Goal: Transaction & Acquisition: Purchase product/service

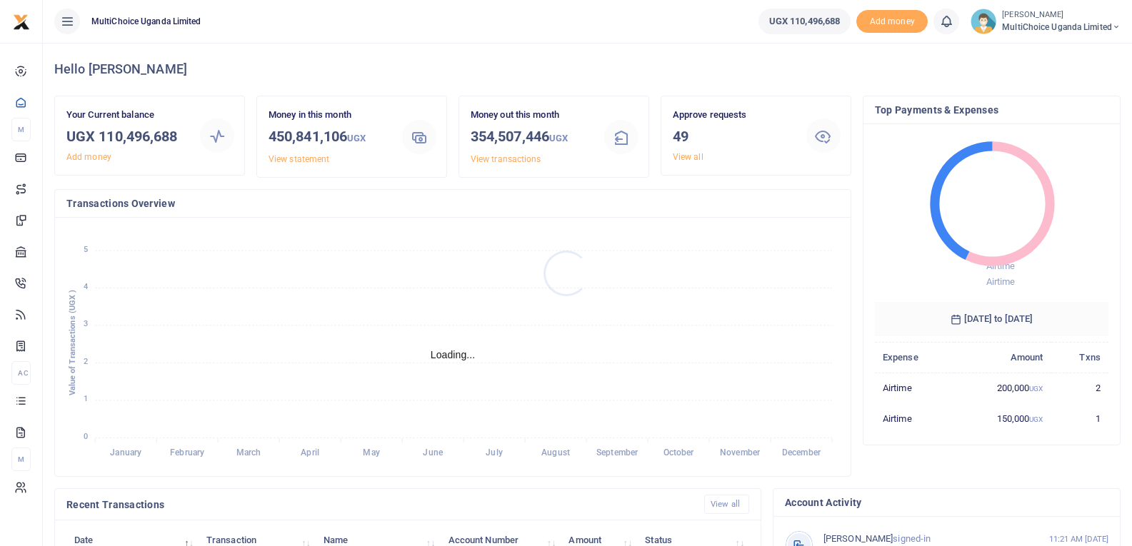
scroll to position [11, 11]
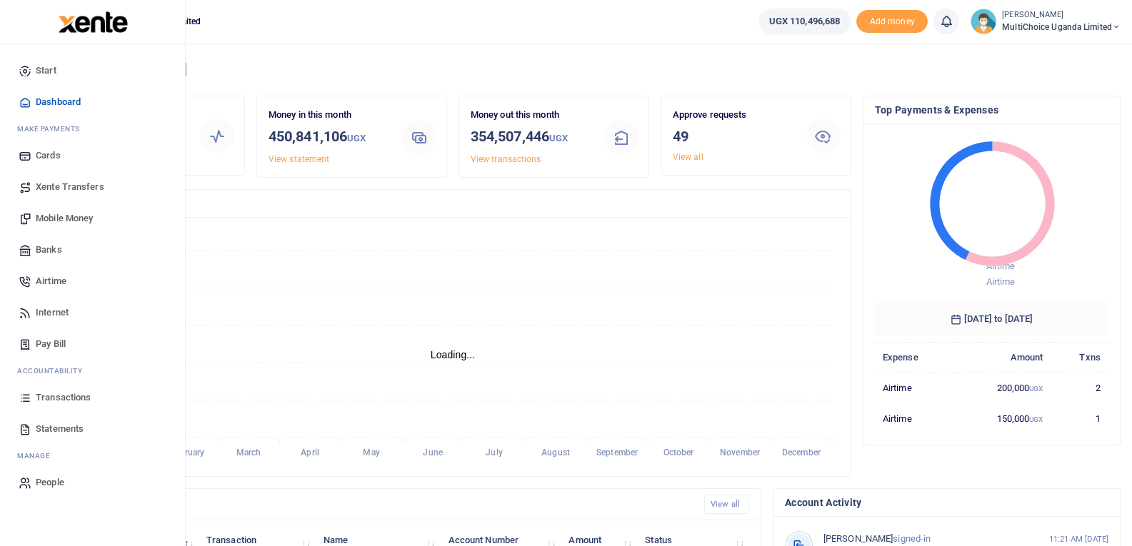
click at [78, 216] on span "Mobile Money" at bounding box center [64, 218] width 57 height 14
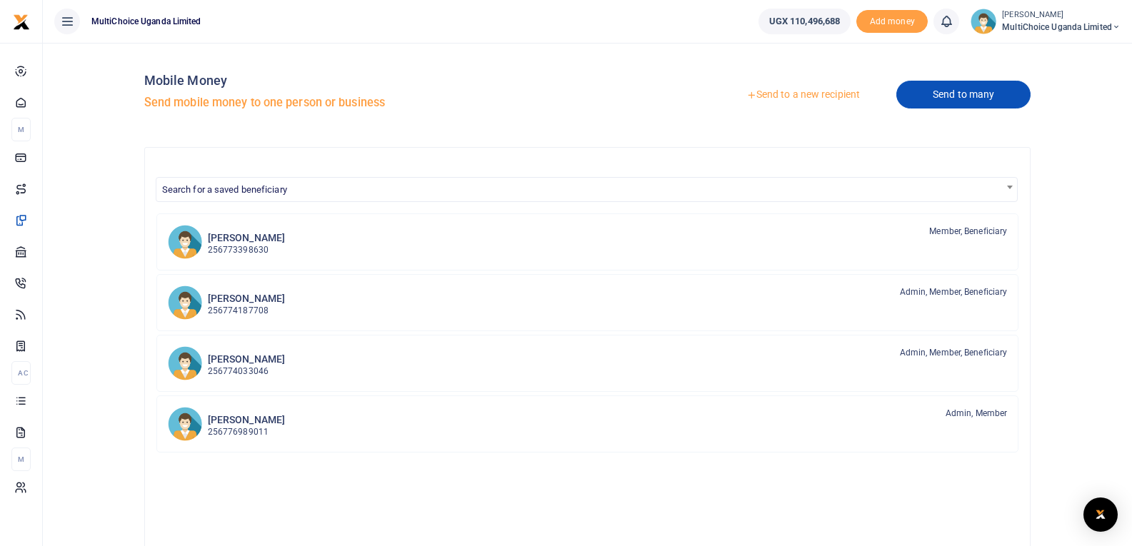
click at [948, 91] on link "Send to many" at bounding box center [963, 95] width 134 height 28
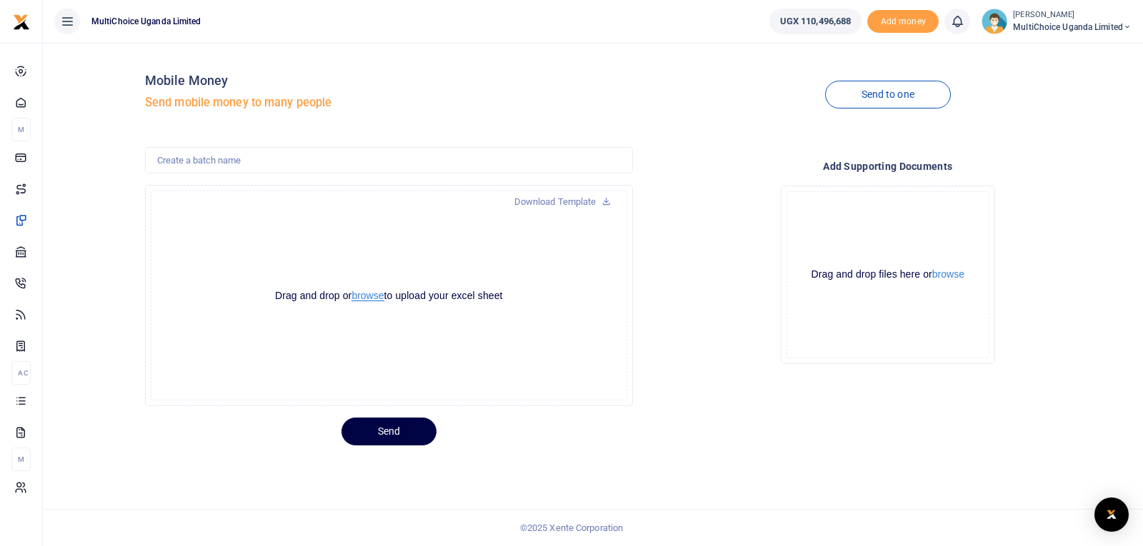
click at [369, 296] on button "browse" at bounding box center [367, 296] width 32 height 11
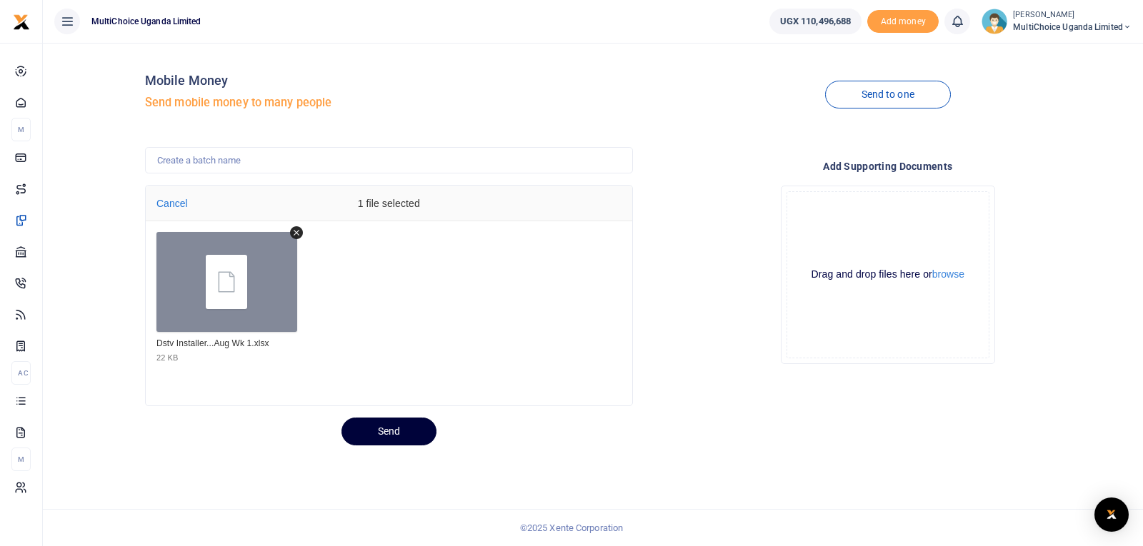
click at [400, 429] on button "Send" at bounding box center [388, 432] width 95 height 28
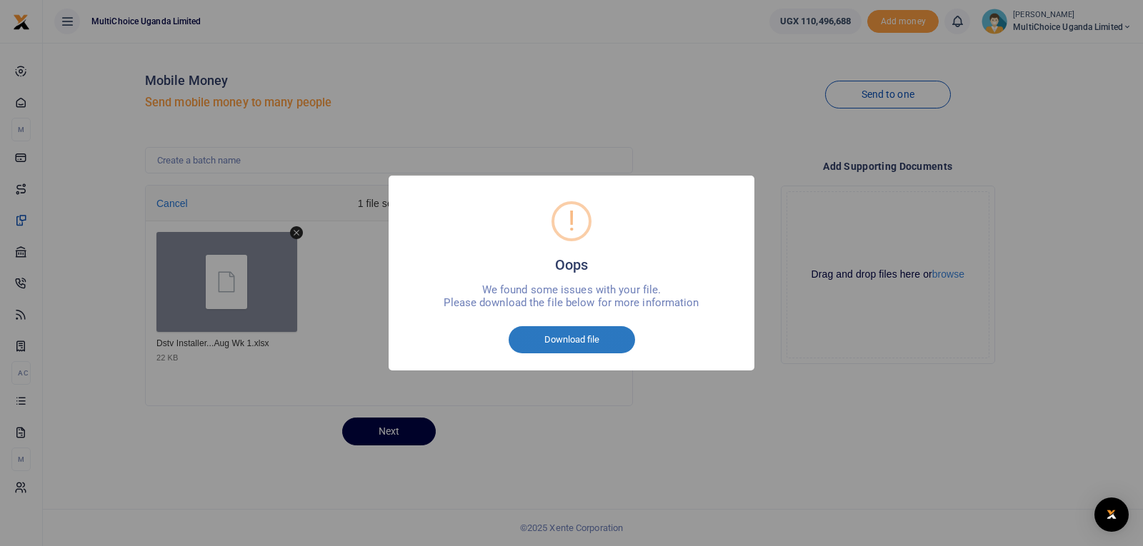
click at [551, 344] on button "Download file" at bounding box center [572, 339] width 126 height 27
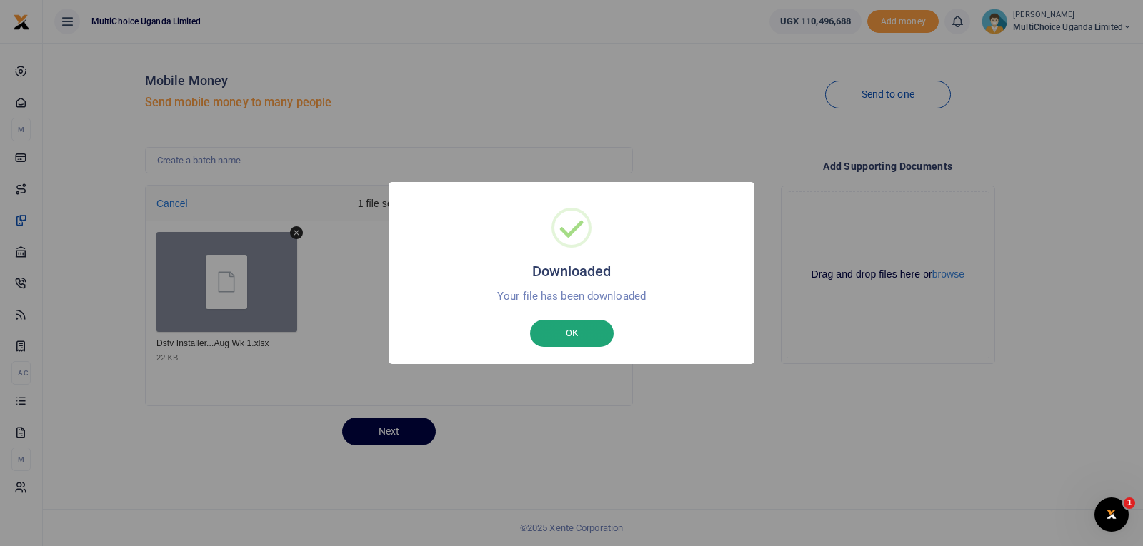
click at [565, 327] on button "OK" at bounding box center [572, 333] width 84 height 27
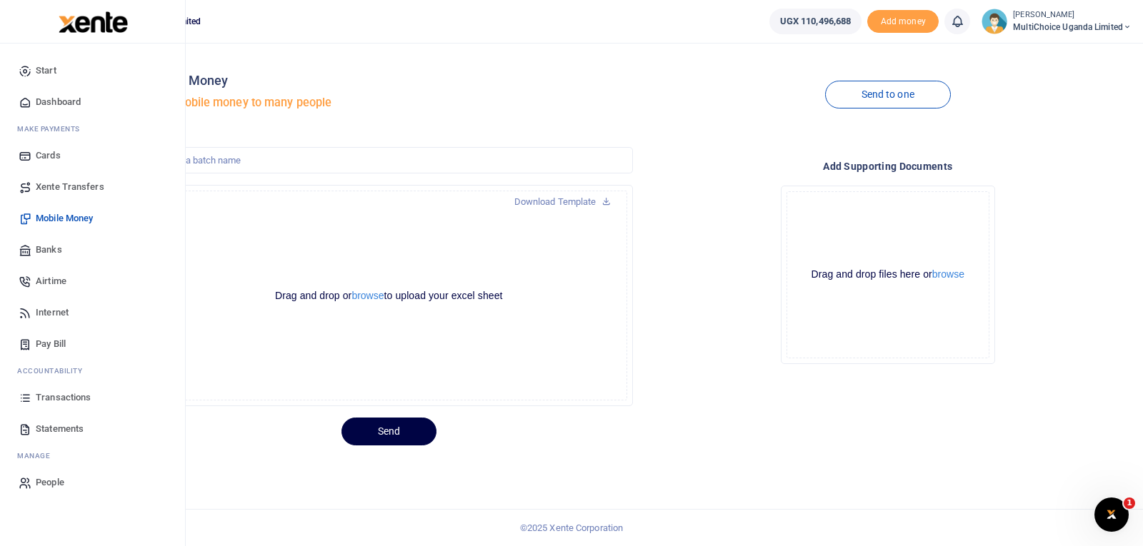
click at [62, 394] on span "Transactions" at bounding box center [63, 398] width 55 height 14
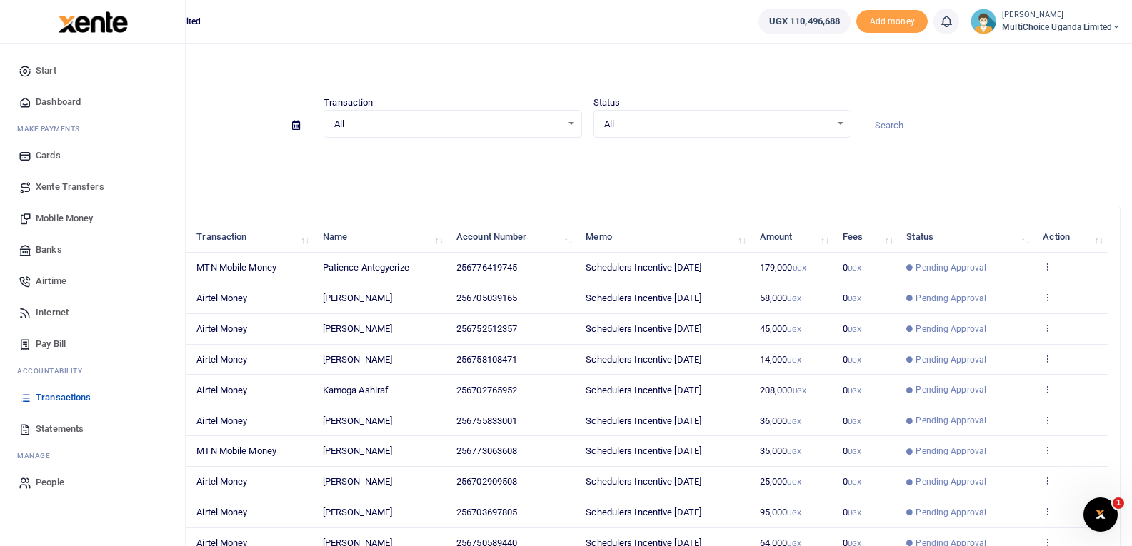
click at [62, 221] on span "Mobile Money" at bounding box center [64, 218] width 57 height 14
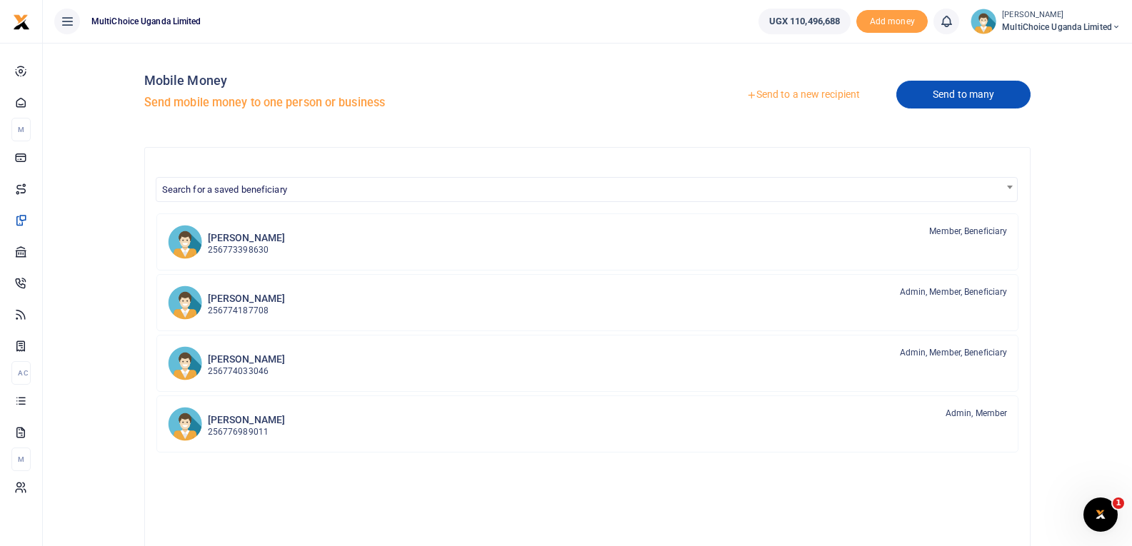
click at [959, 100] on link "Send to many" at bounding box center [963, 95] width 134 height 28
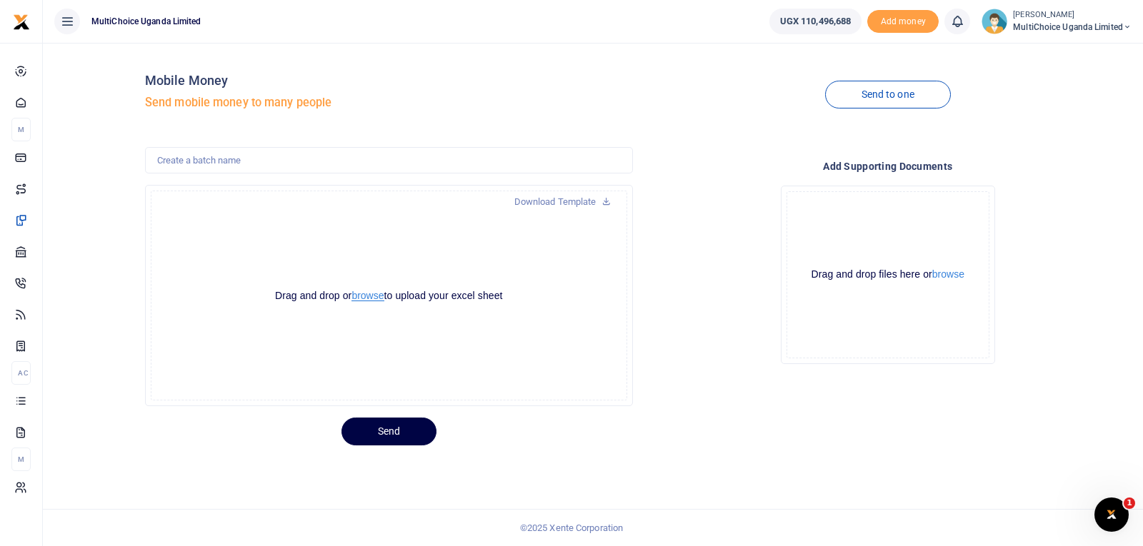
click at [364, 296] on button "browse" at bounding box center [367, 296] width 32 height 11
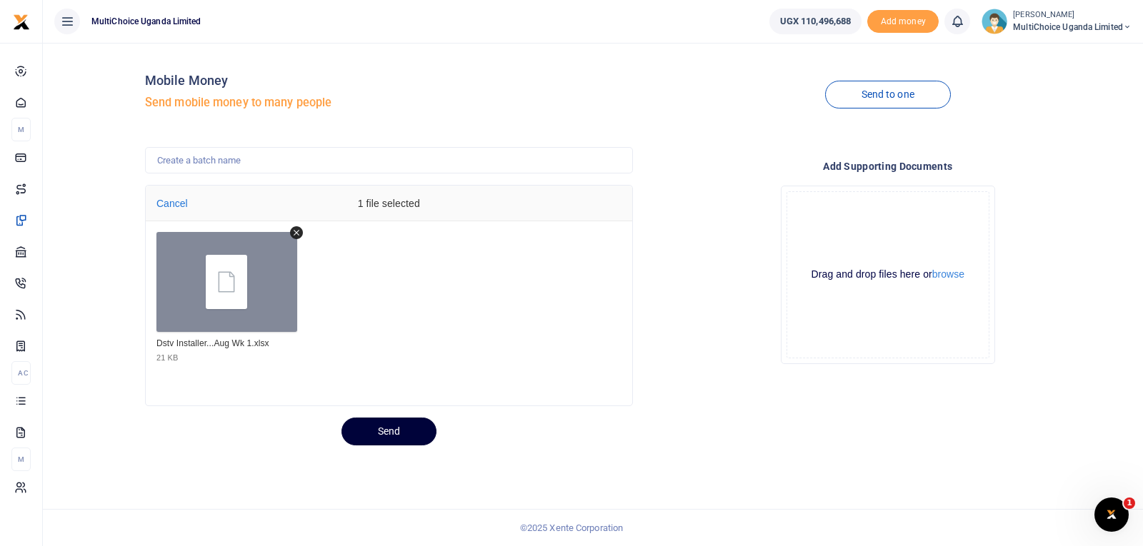
click at [384, 429] on button "Send" at bounding box center [388, 432] width 95 height 28
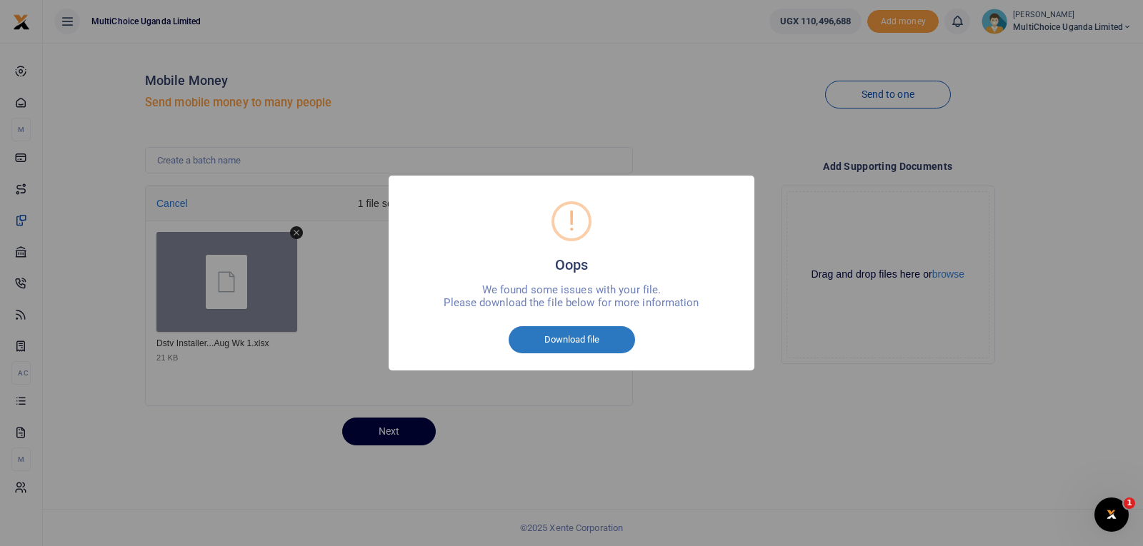
click at [547, 342] on button "Download file" at bounding box center [572, 339] width 126 height 27
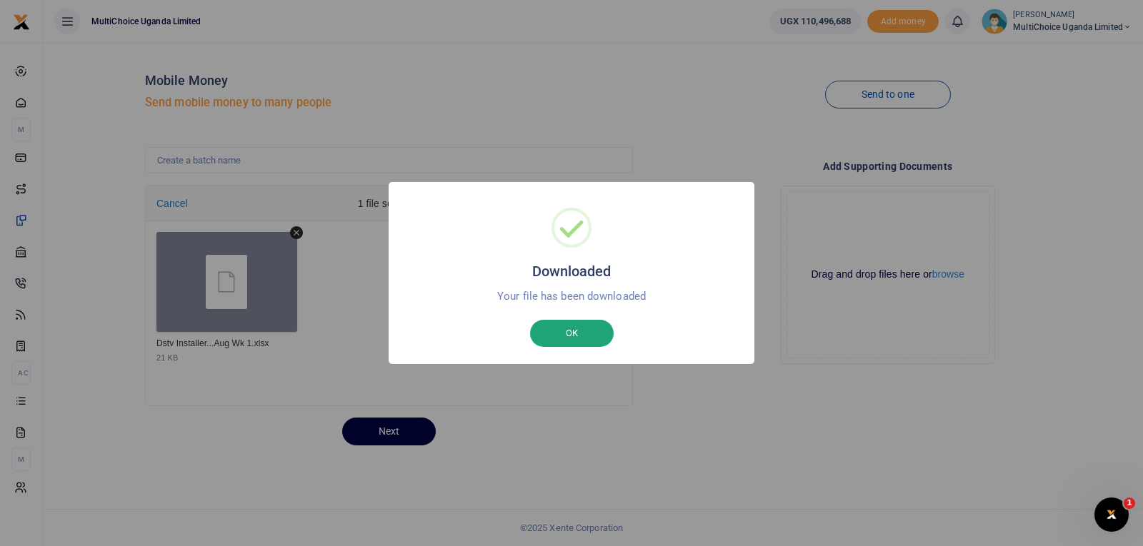
click at [581, 331] on button "OK" at bounding box center [572, 333] width 84 height 27
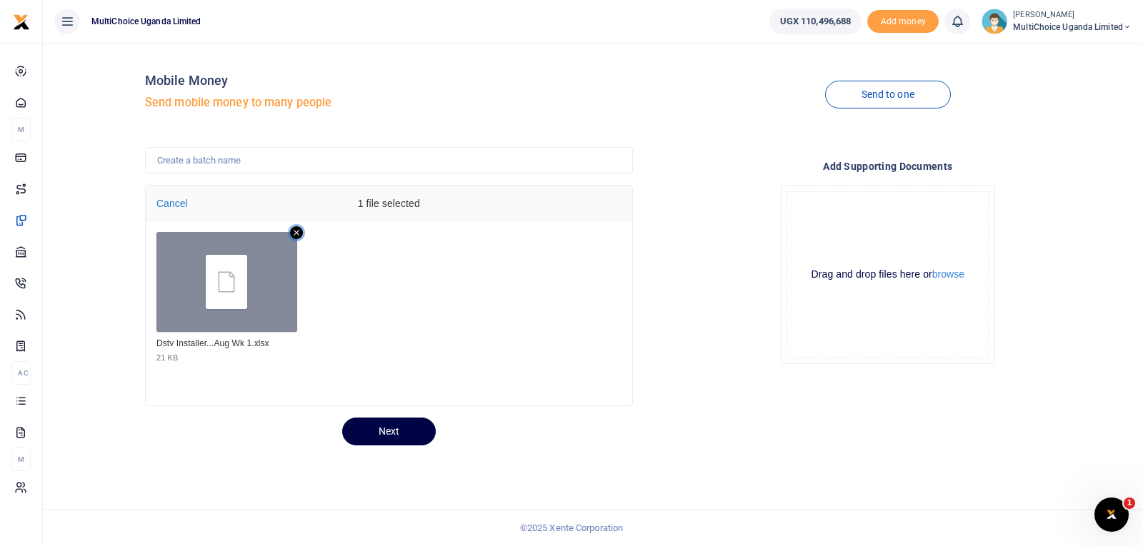
click at [296, 236] on icon "Remove file" at bounding box center [296, 232] width 13 height 13
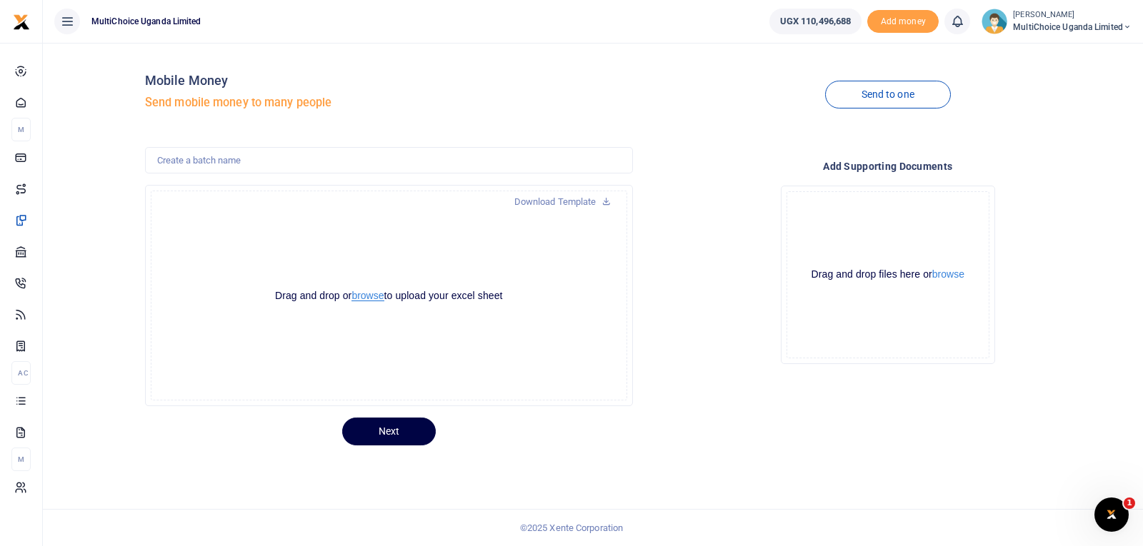
click at [371, 300] on button "browse" at bounding box center [367, 296] width 32 height 11
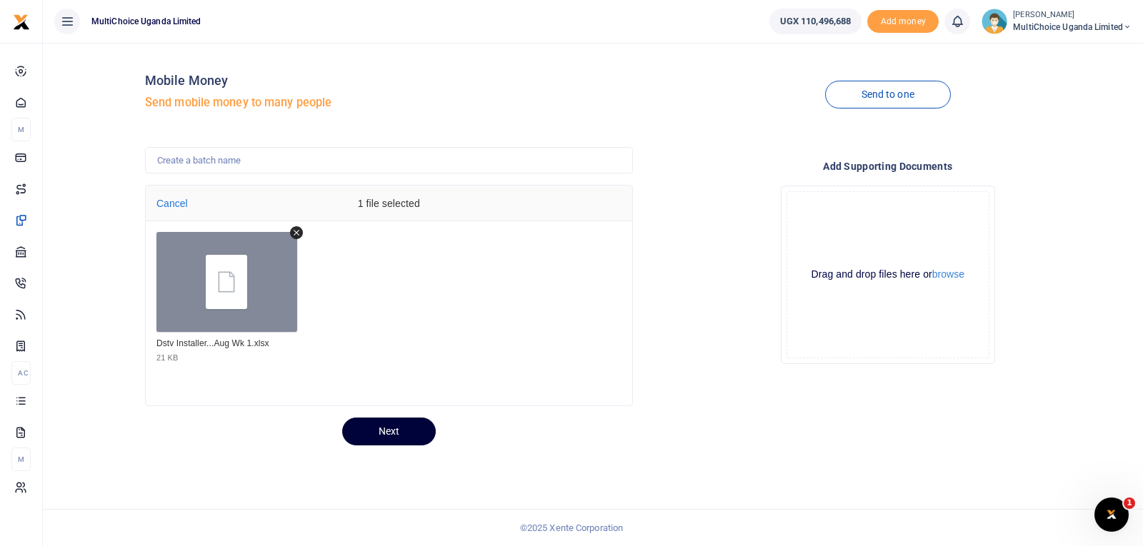
click at [407, 428] on button "Next" at bounding box center [389, 432] width 94 height 28
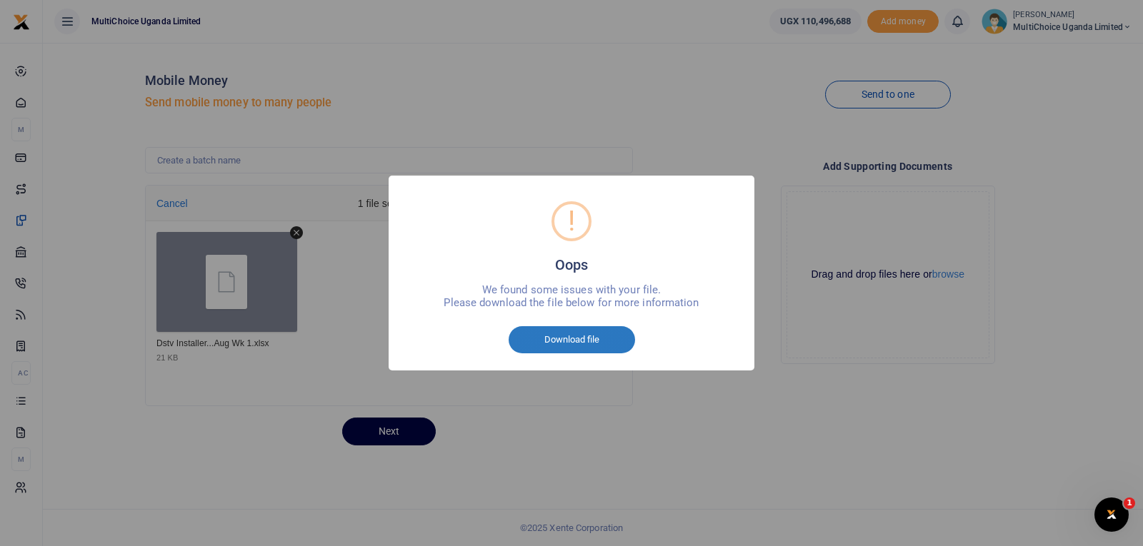
click at [592, 336] on button "Download file" at bounding box center [572, 339] width 126 height 27
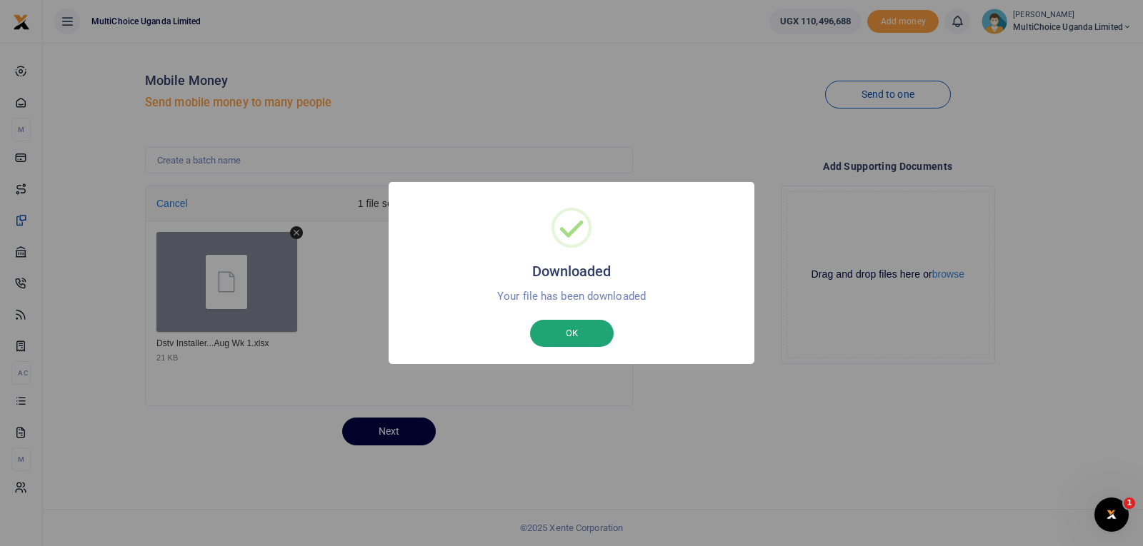
click at [569, 336] on button "OK" at bounding box center [572, 333] width 84 height 27
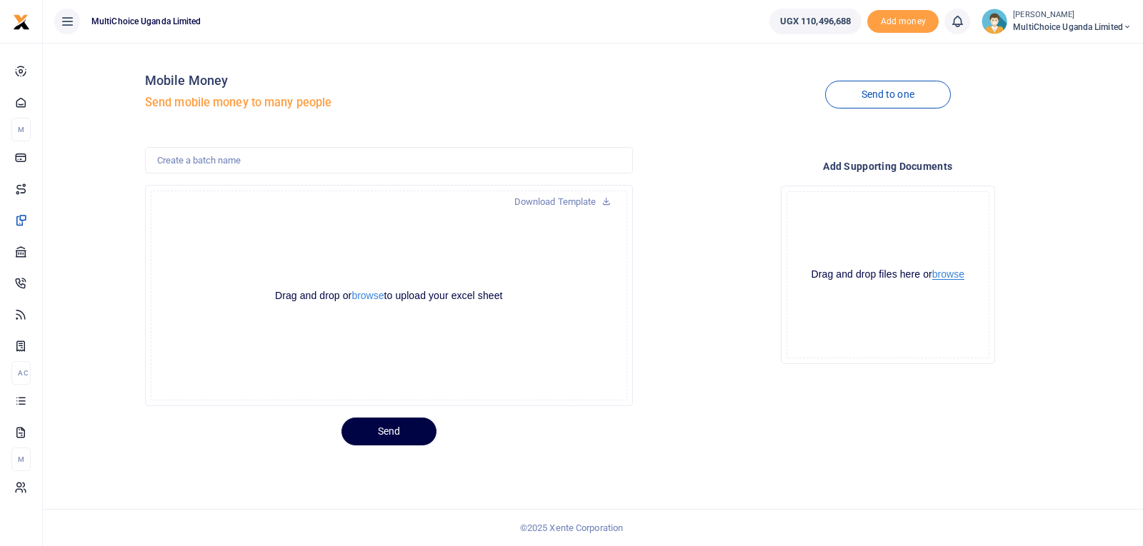
click at [944, 274] on button "browse" at bounding box center [948, 274] width 32 height 11
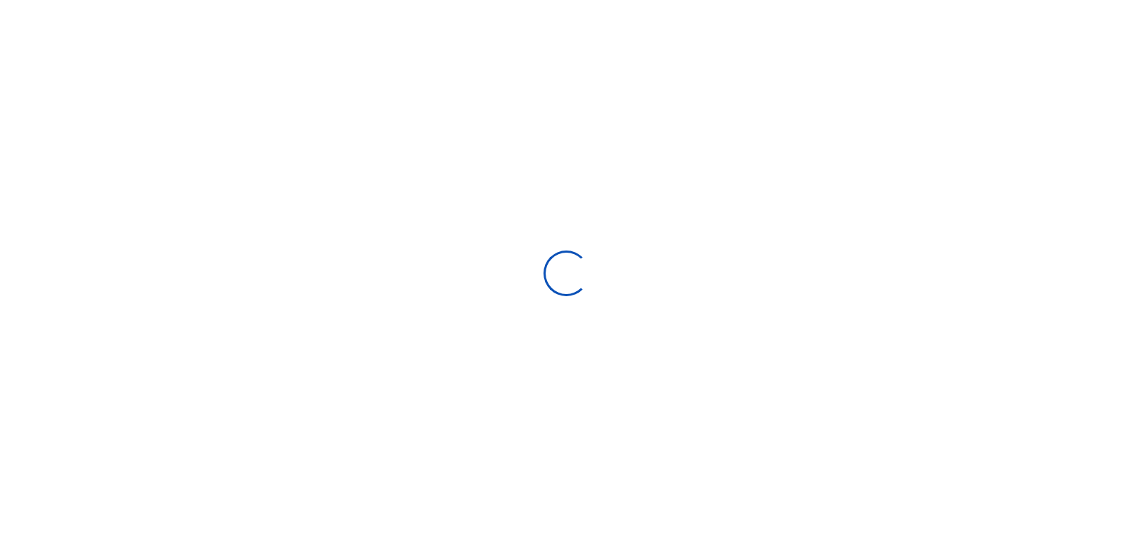
scroll to position [11, 11]
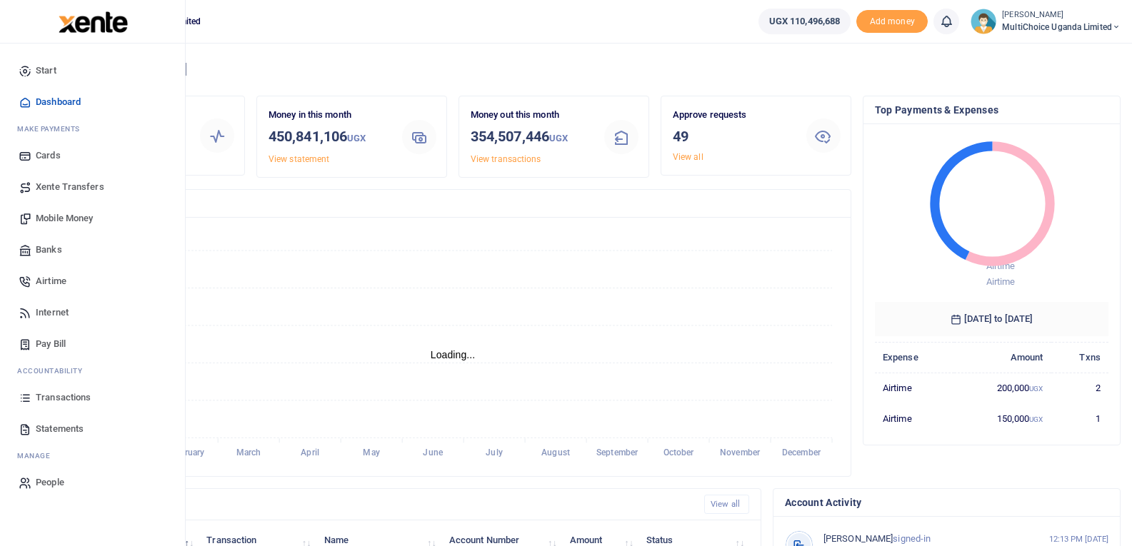
click at [50, 215] on span "Mobile Money" at bounding box center [64, 218] width 57 height 14
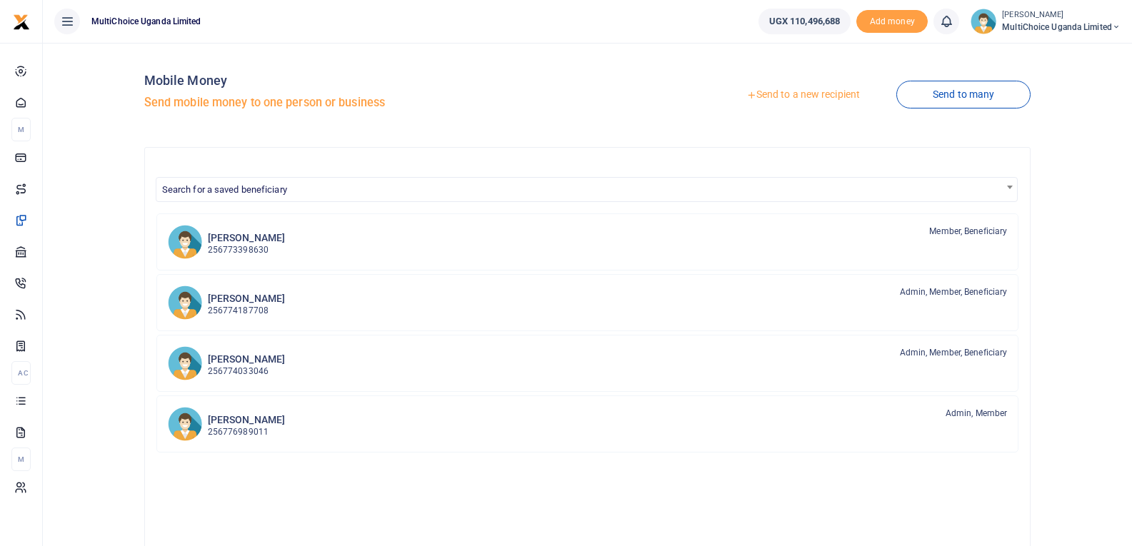
click at [809, 96] on link "Send to a new recipient" at bounding box center [803, 95] width 186 height 26
click at [796, 94] on link "Send to a new recipient" at bounding box center [803, 95] width 186 height 26
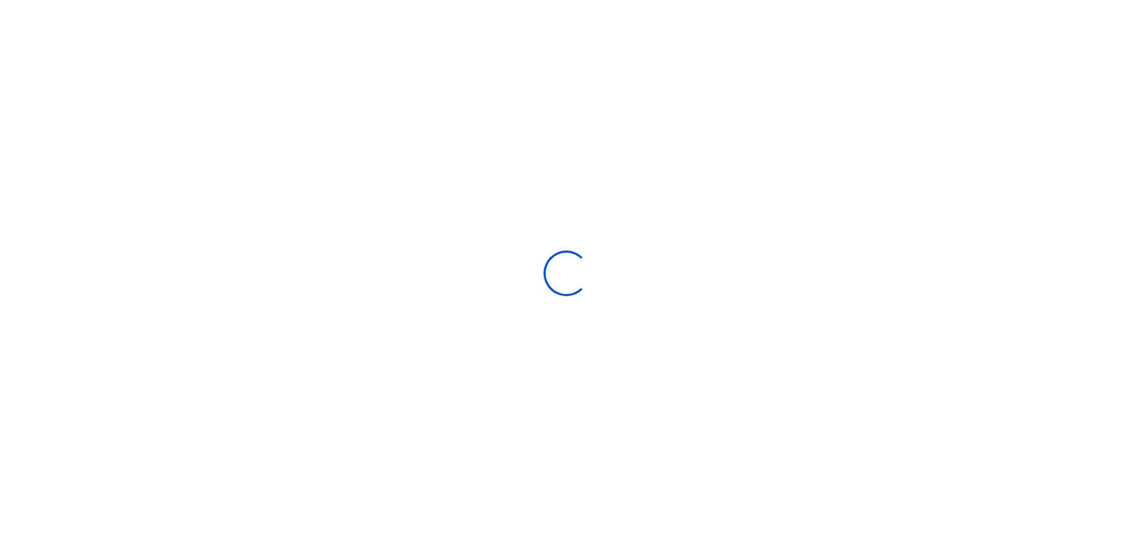
select select "Loading bundles"
select select
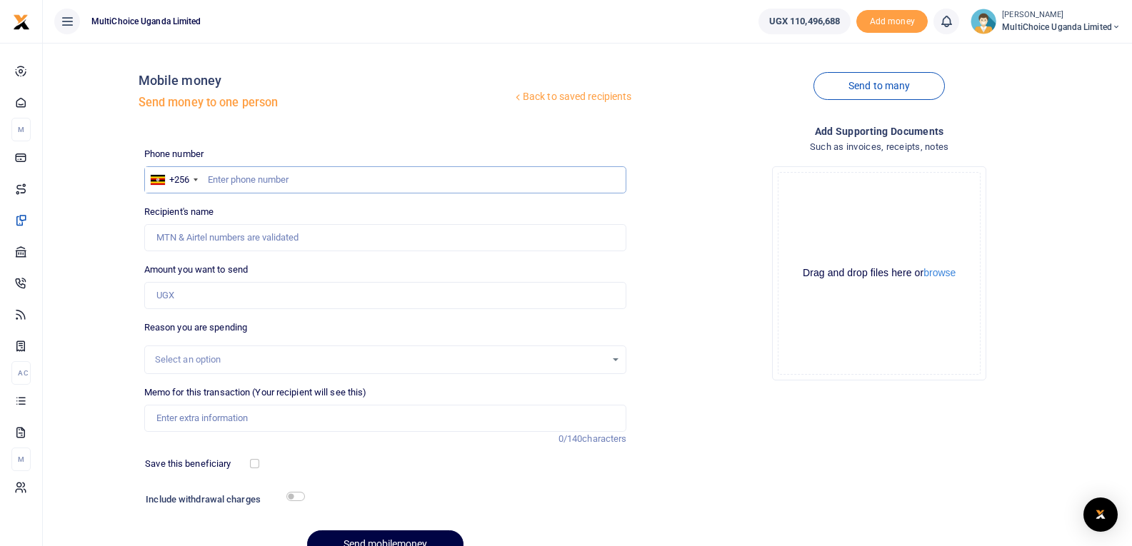
click at [289, 186] on input "text" at bounding box center [385, 179] width 483 height 27
paste input "70249491"
click at [309, 241] on input "Recipient's name" at bounding box center [385, 237] width 483 height 27
click at [326, 176] on input "70249491" at bounding box center [385, 179] width 483 height 27
type input "7"
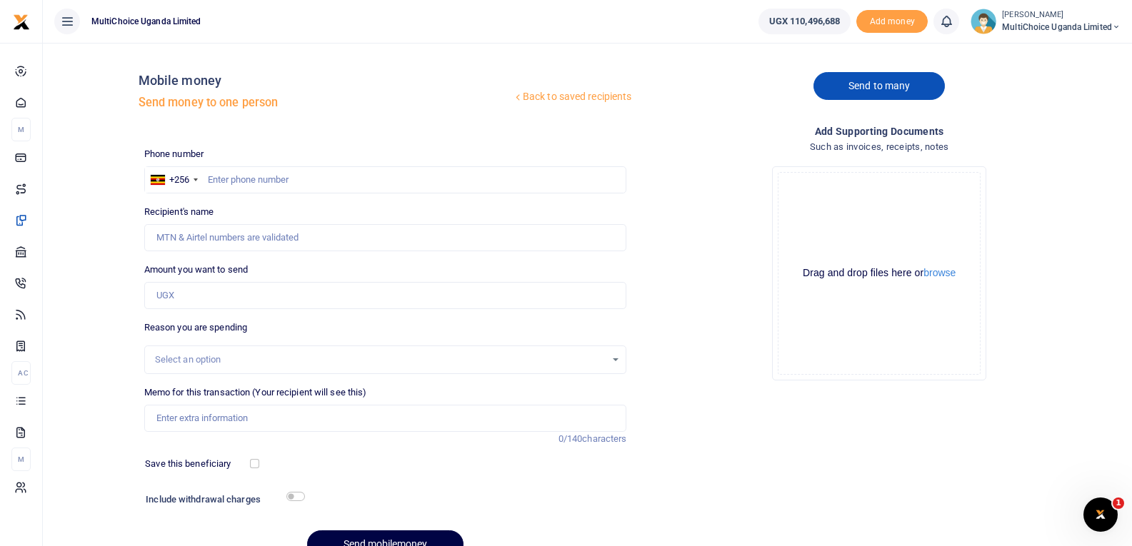
click at [859, 84] on link "Send to many" at bounding box center [879, 86] width 131 height 28
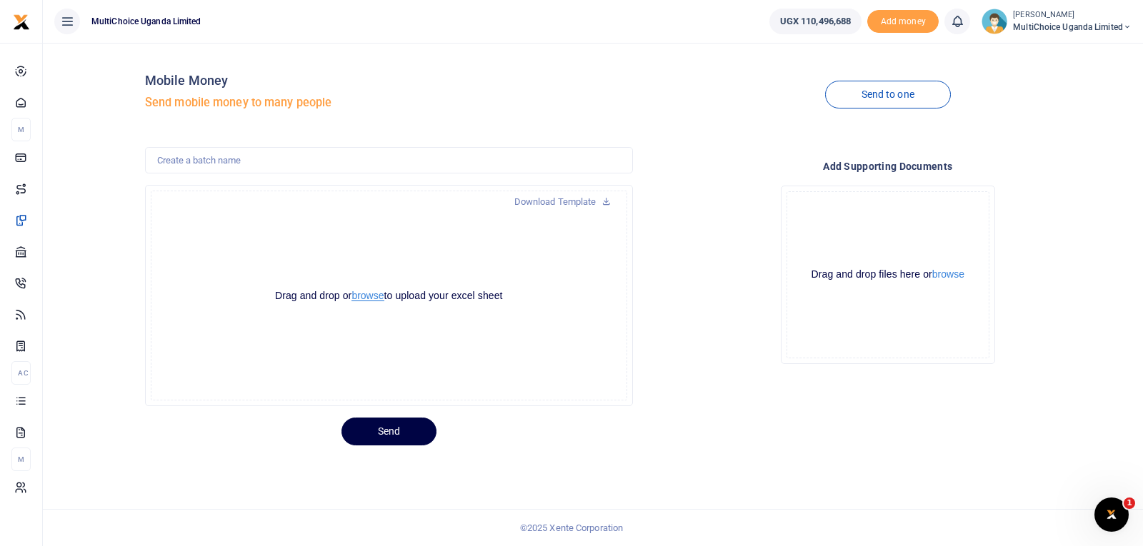
click at [369, 299] on button "browse" at bounding box center [367, 296] width 32 height 11
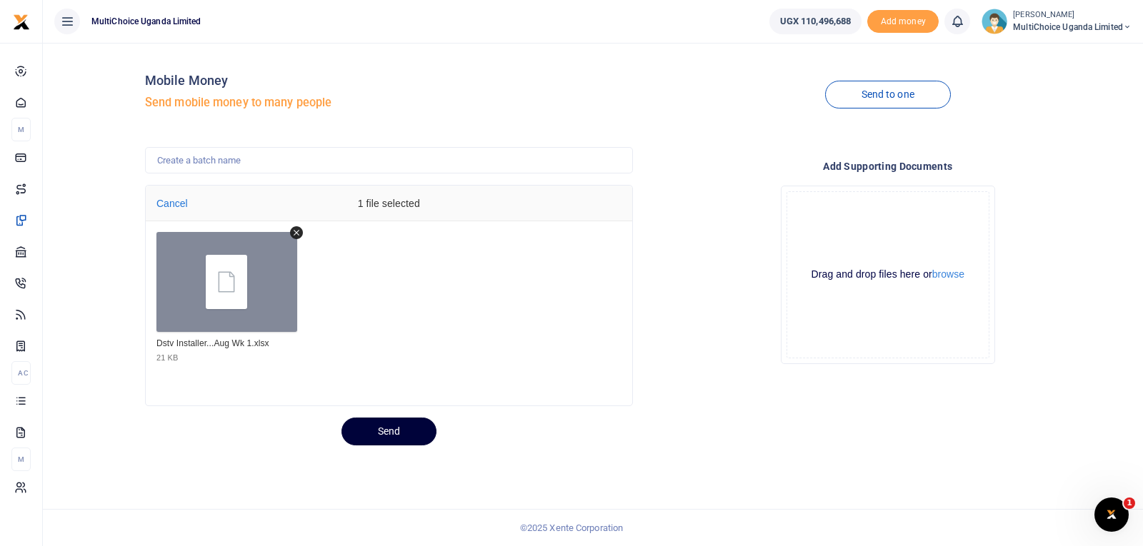
click at [389, 424] on button "Send" at bounding box center [388, 432] width 95 height 28
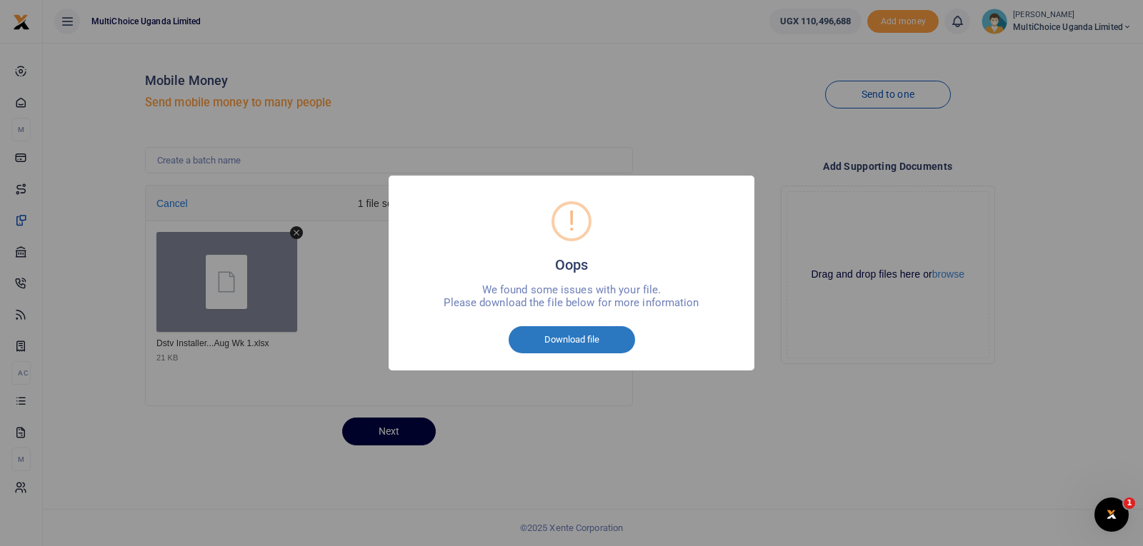
click at [574, 338] on button "Download file" at bounding box center [572, 339] width 126 height 27
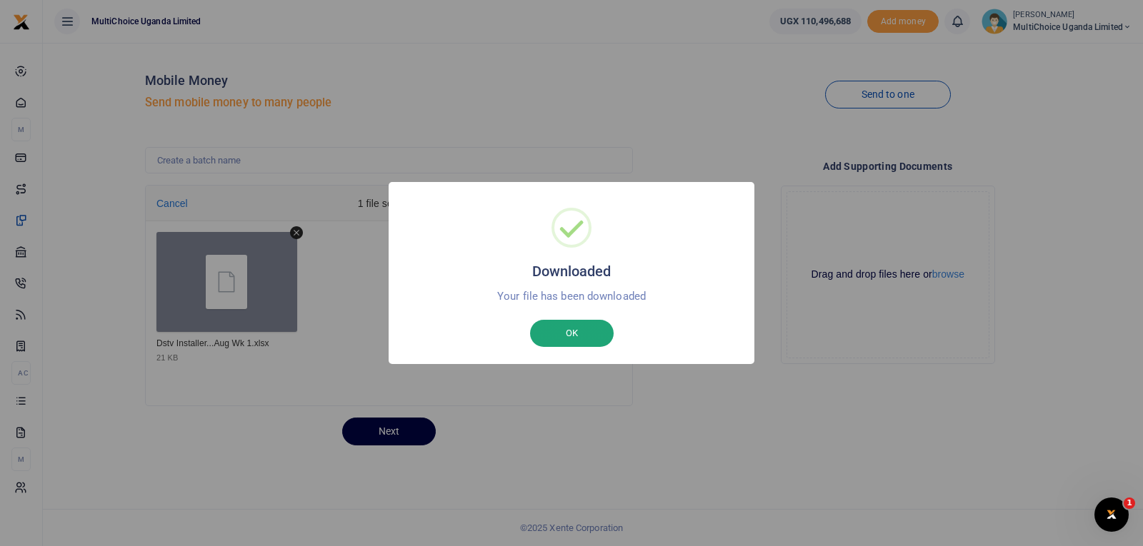
click at [579, 333] on button "OK" at bounding box center [572, 333] width 84 height 27
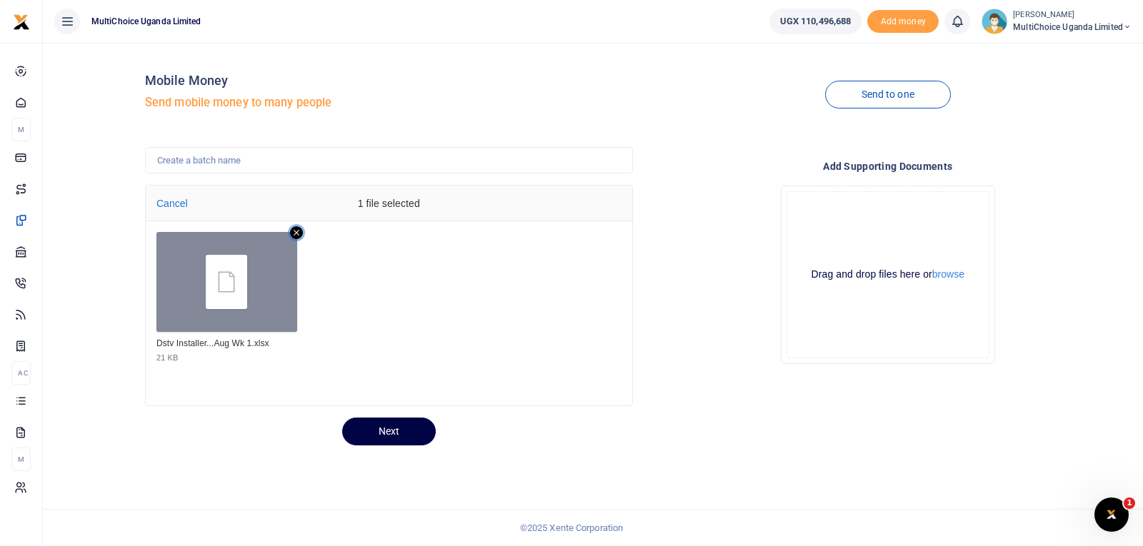
click at [294, 229] on icon "Remove file" at bounding box center [296, 232] width 13 height 13
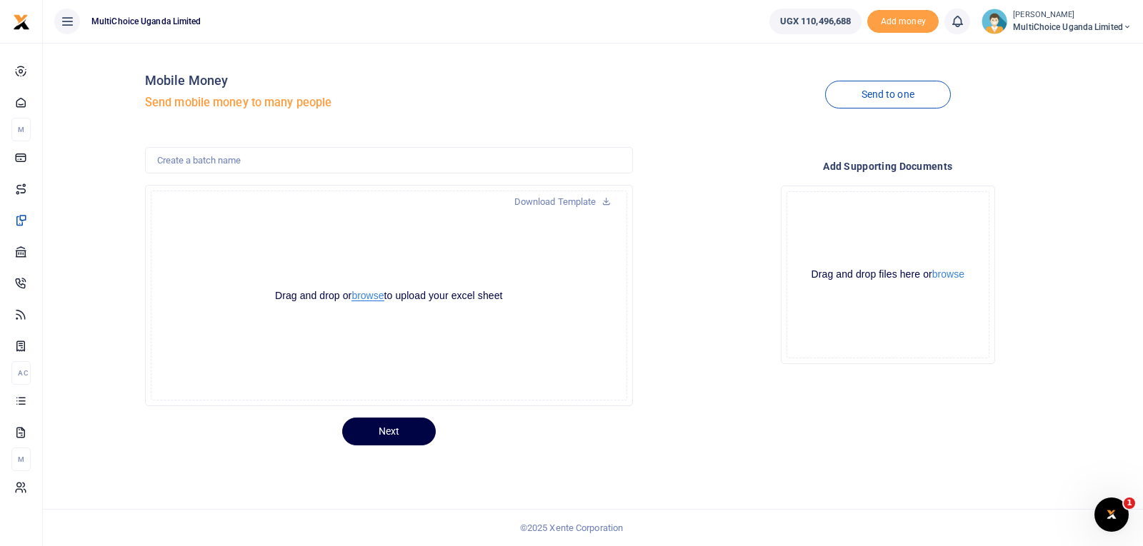
click at [364, 296] on button "browse" at bounding box center [367, 296] width 32 height 11
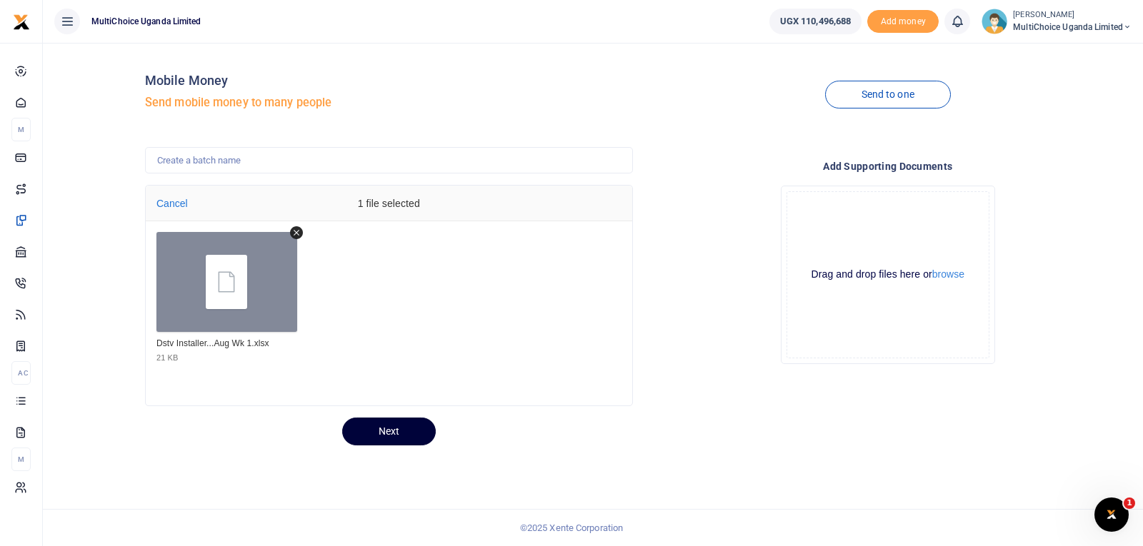
click at [404, 430] on button "Next" at bounding box center [389, 432] width 94 height 28
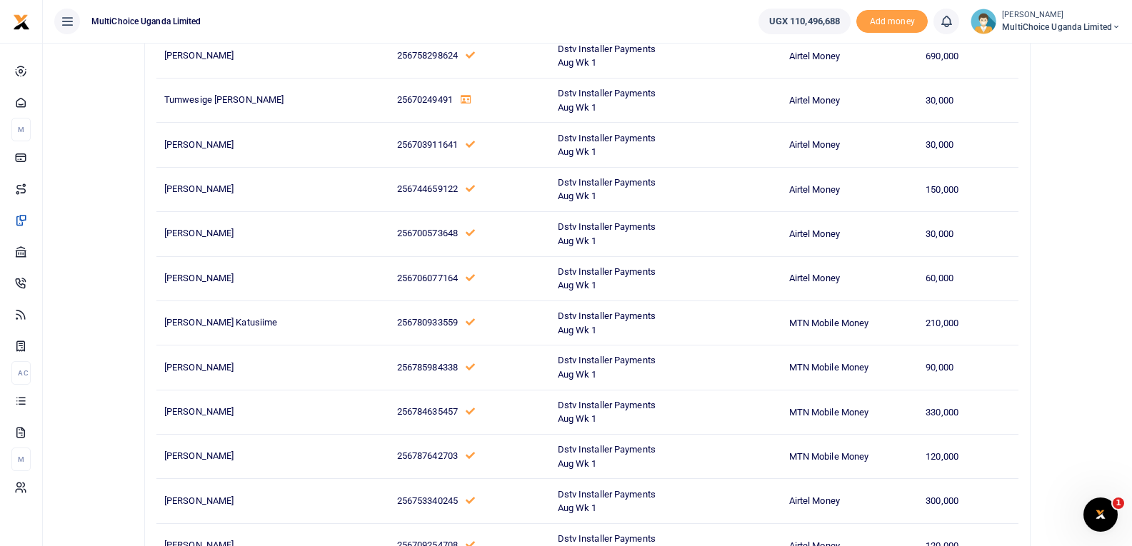
scroll to position [11639, 0]
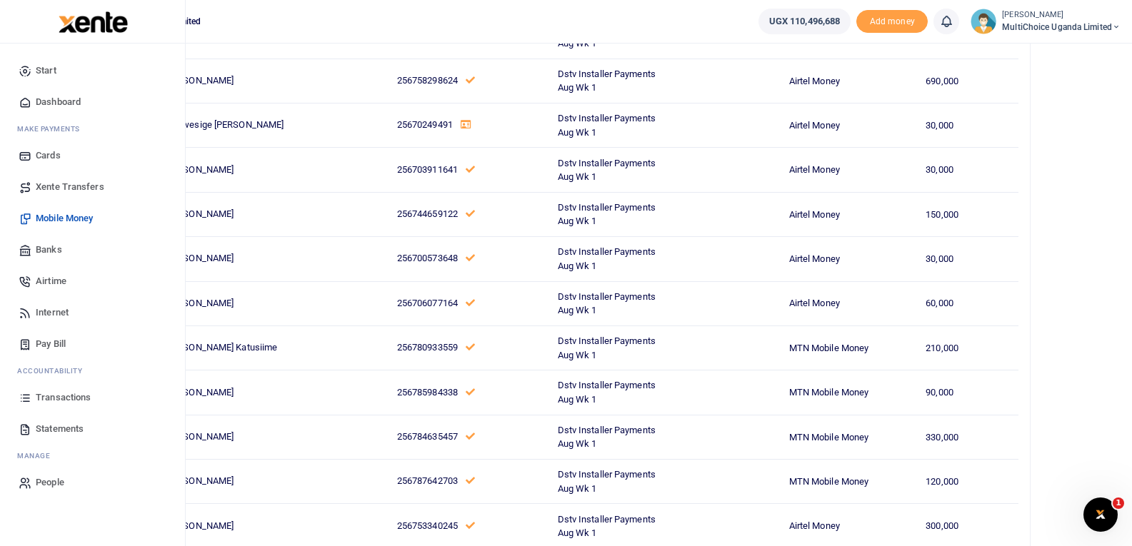
click at [76, 221] on span "Mobile Money" at bounding box center [64, 218] width 57 height 14
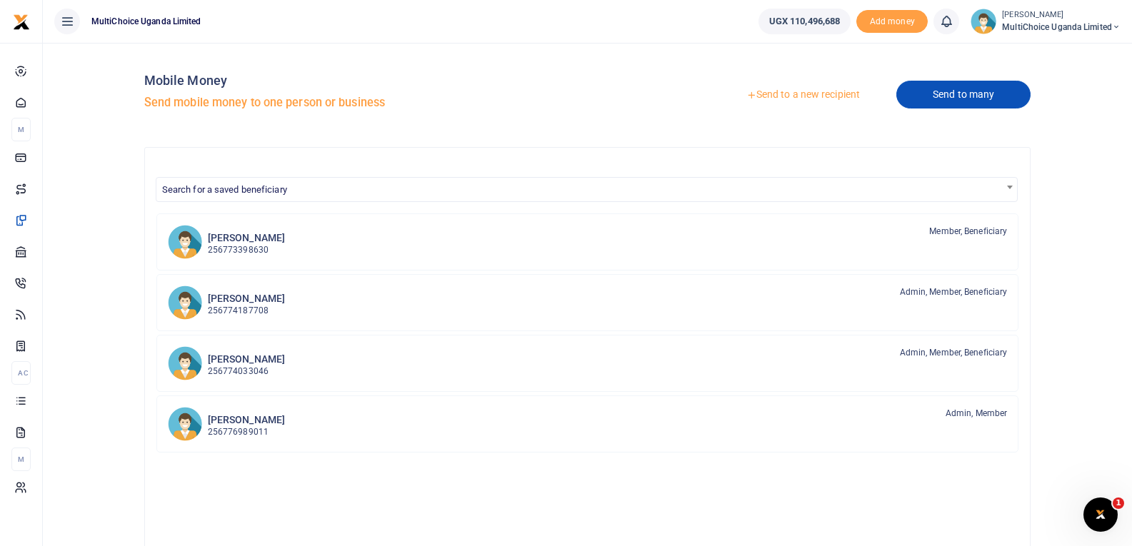
click at [918, 94] on link "Send to many" at bounding box center [963, 95] width 134 height 28
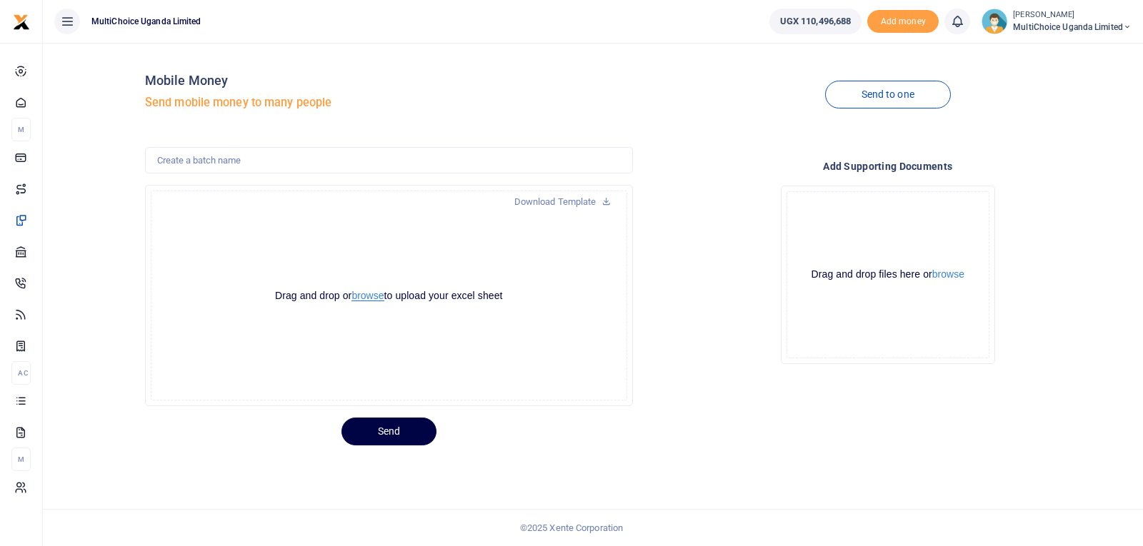
click at [371, 295] on button "browse" at bounding box center [367, 296] width 32 height 11
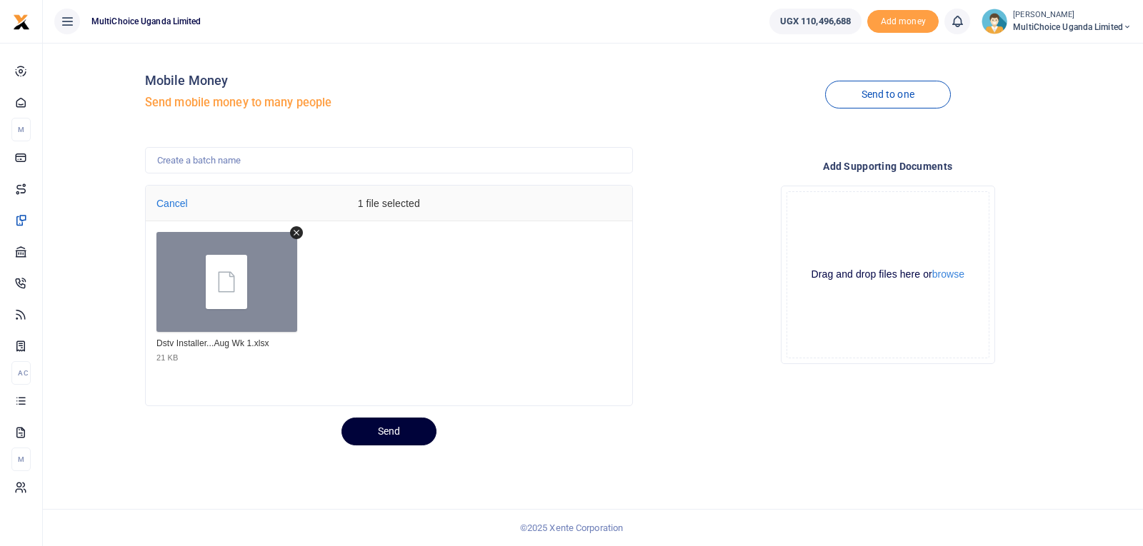
click at [404, 426] on button "Send" at bounding box center [388, 432] width 95 height 28
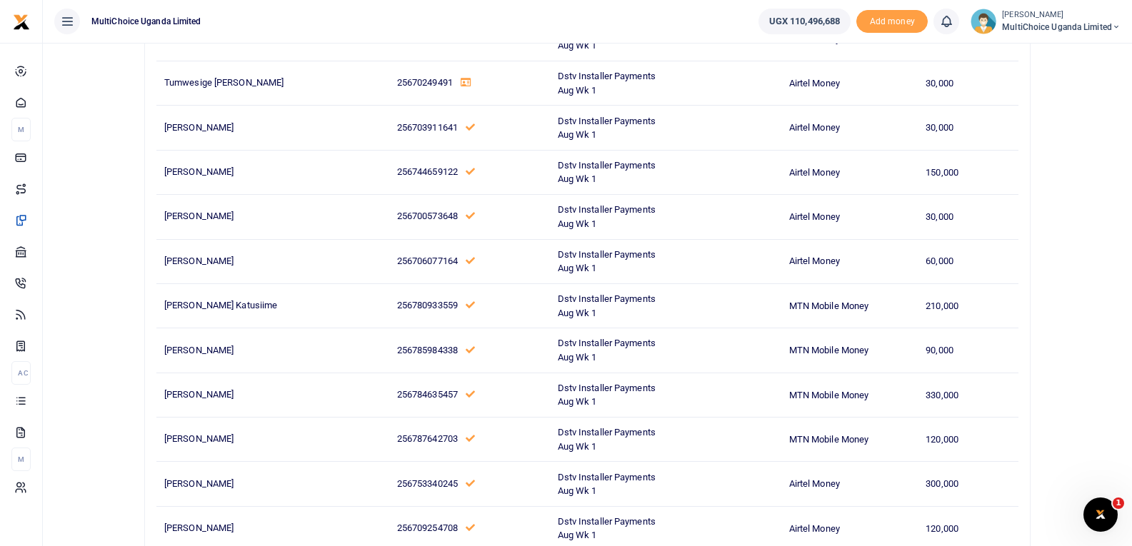
scroll to position [11854, 0]
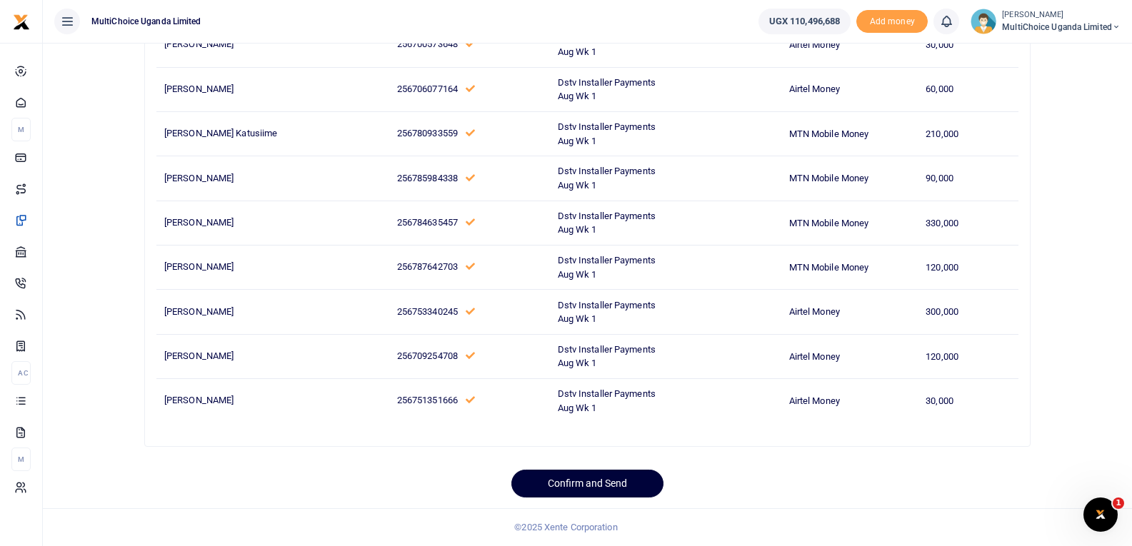
click at [571, 479] on button "Confirm and Send" at bounding box center [587, 484] width 152 height 28
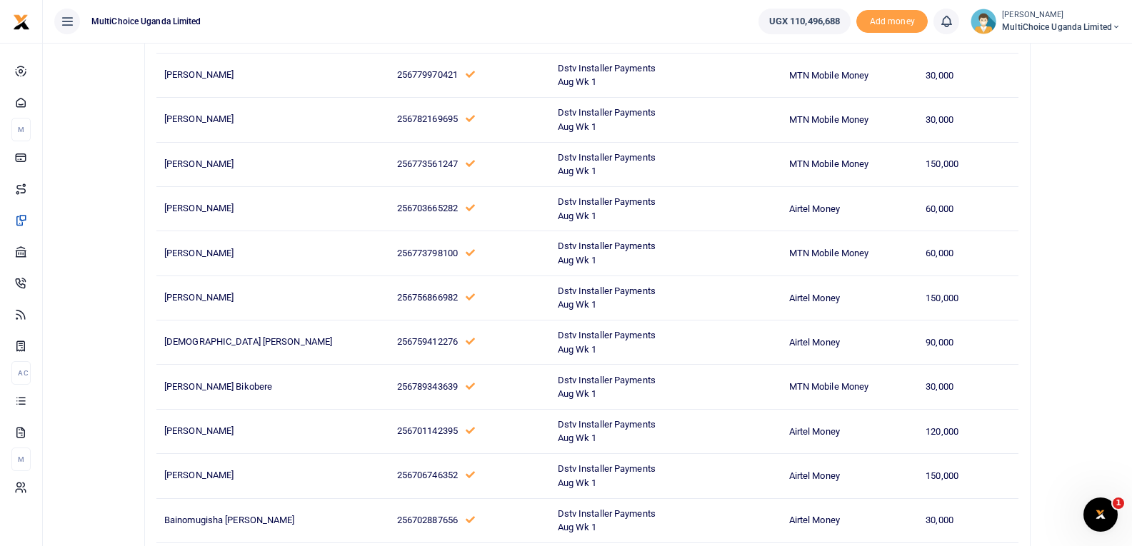
scroll to position [9639, 0]
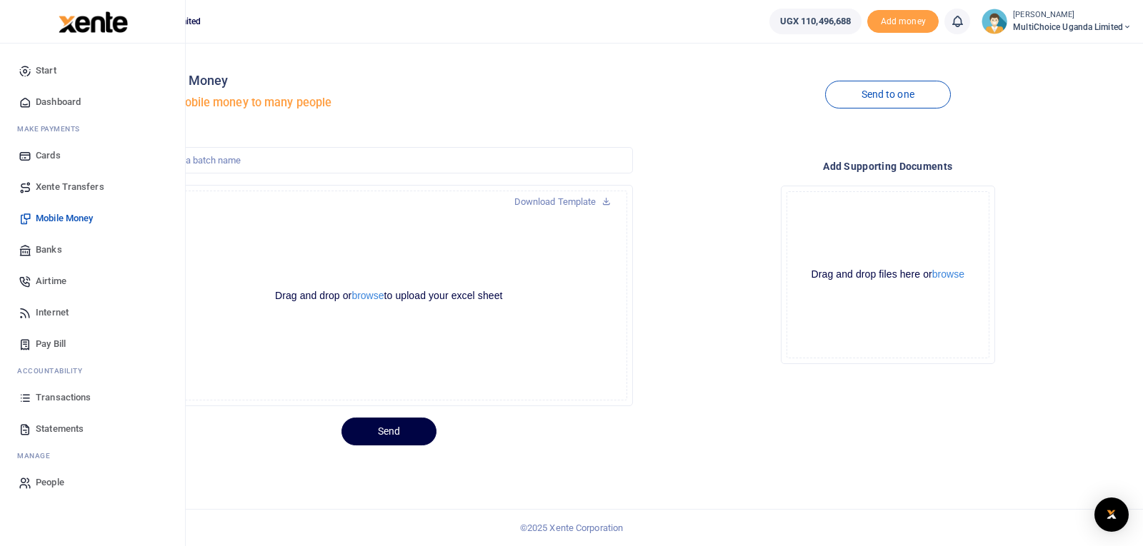
click at [73, 398] on span "Transactions" at bounding box center [63, 398] width 55 height 14
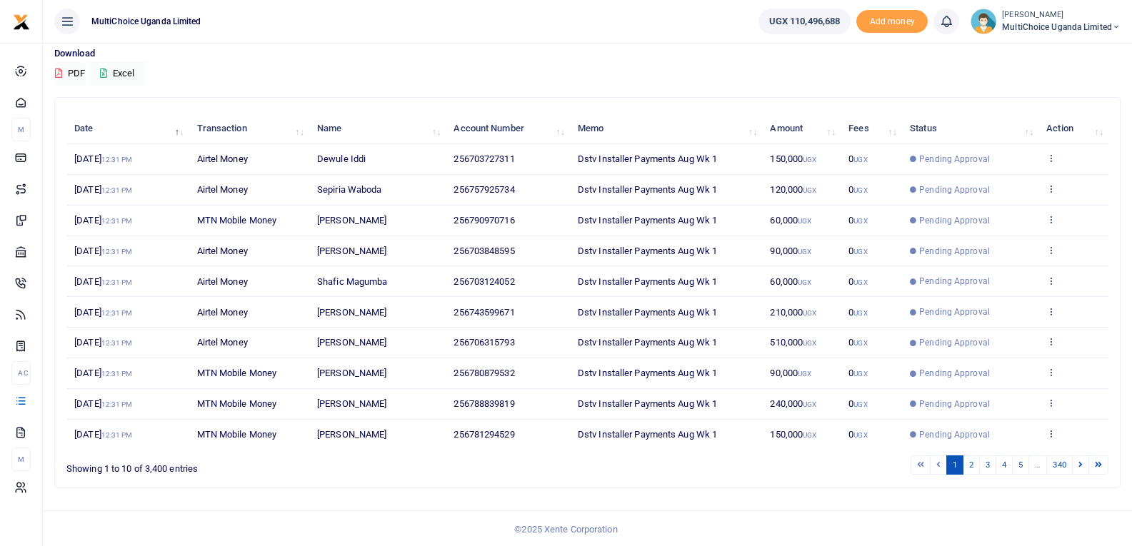
scroll to position [111, 0]
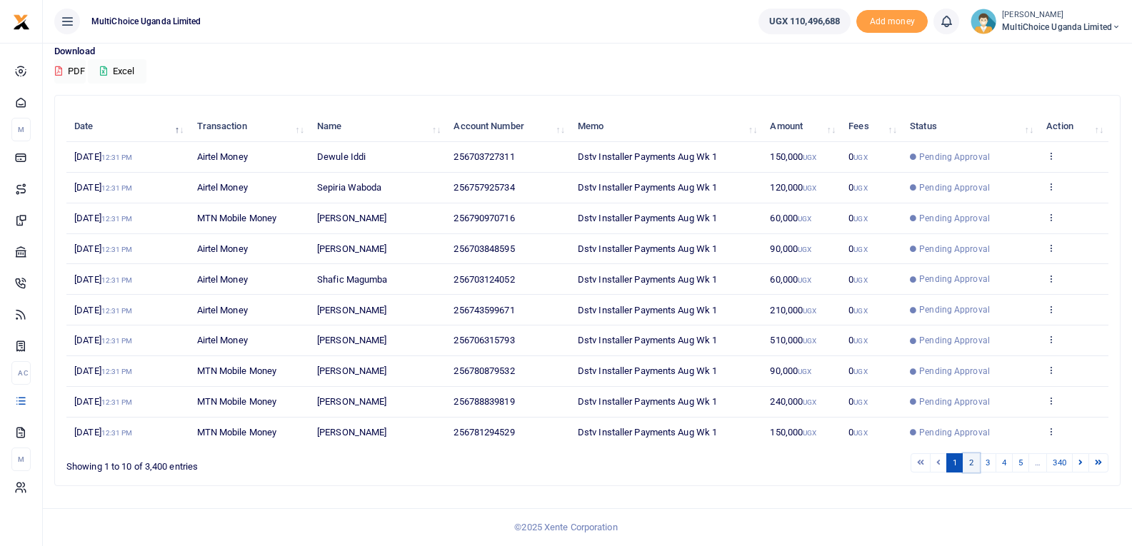
click at [964, 468] on link "2" at bounding box center [971, 463] width 17 height 19
click at [1019, 464] on link "5" at bounding box center [1020, 463] width 17 height 19
click at [1019, 464] on link "6" at bounding box center [1020, 463] width 17 height 19
click at [1019, 464] on link "7" at bounding box center [1020, 463] width 17 height 19
click at [1019, 464] on link "8" at bounding box center [1020, 463] width 17 height 19
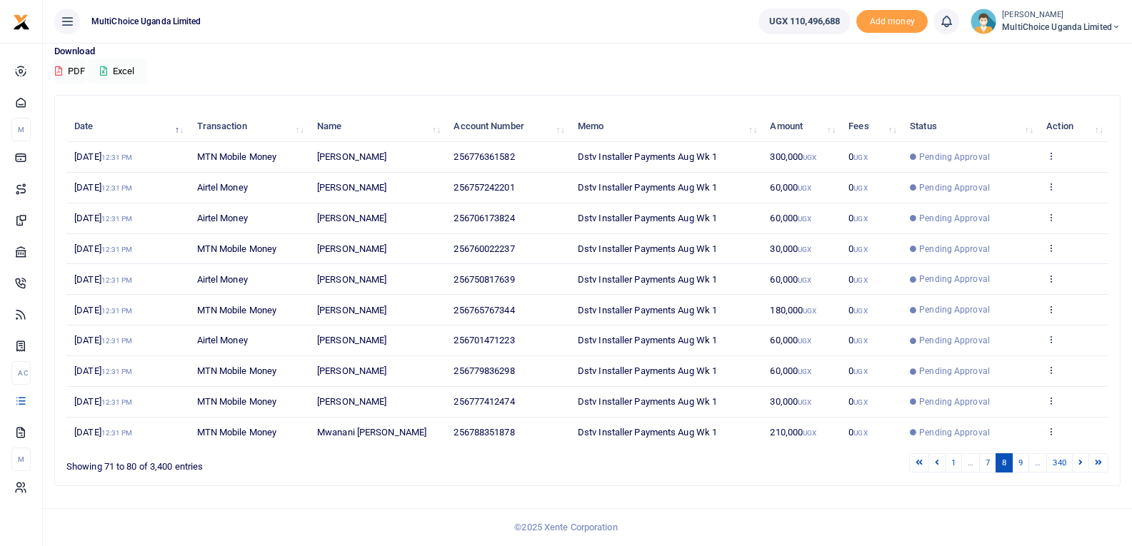
click at [1019, 464] on link "9" at bounding box center [1020, 463] width 17 height 19
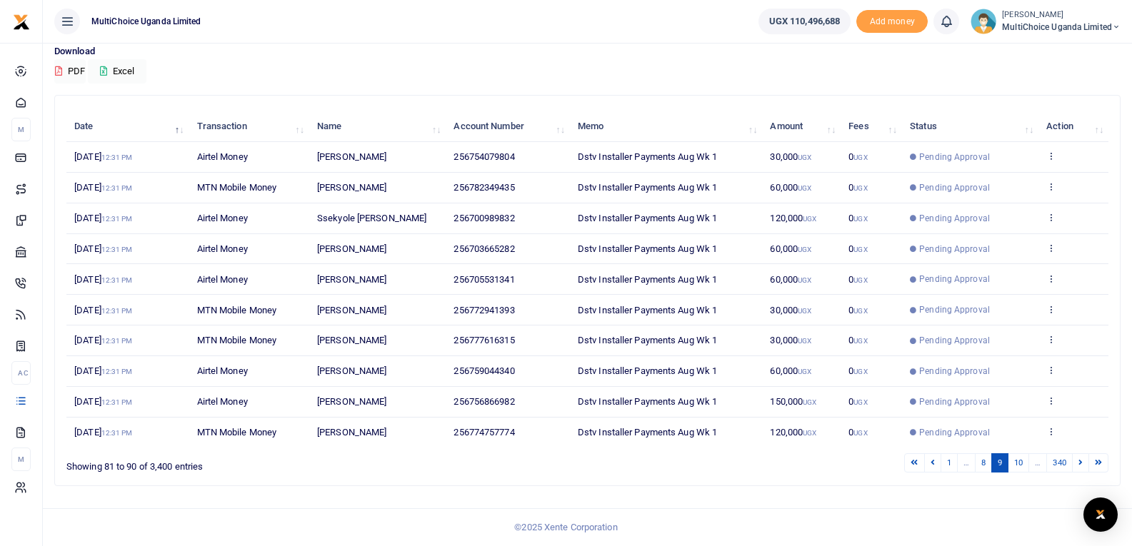
click at [1019, 464] on link "10" at bounding box center [1018, 463] width 21 height 19
click at [1019, 464] on link "11" at bounding box center [1018, 463] width 21 height 19
click at [1019, 464] on link "12" at bounding box center [1018, 463] width 21 height 19
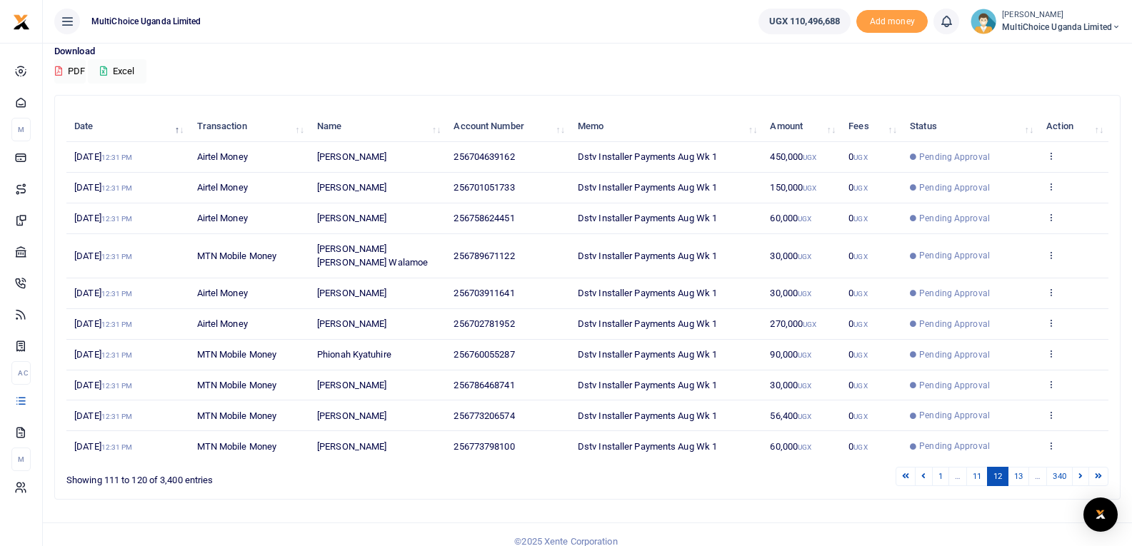
click at [1019, 467] on link "13" at bounding box center [1018, 476] width 21 height 19
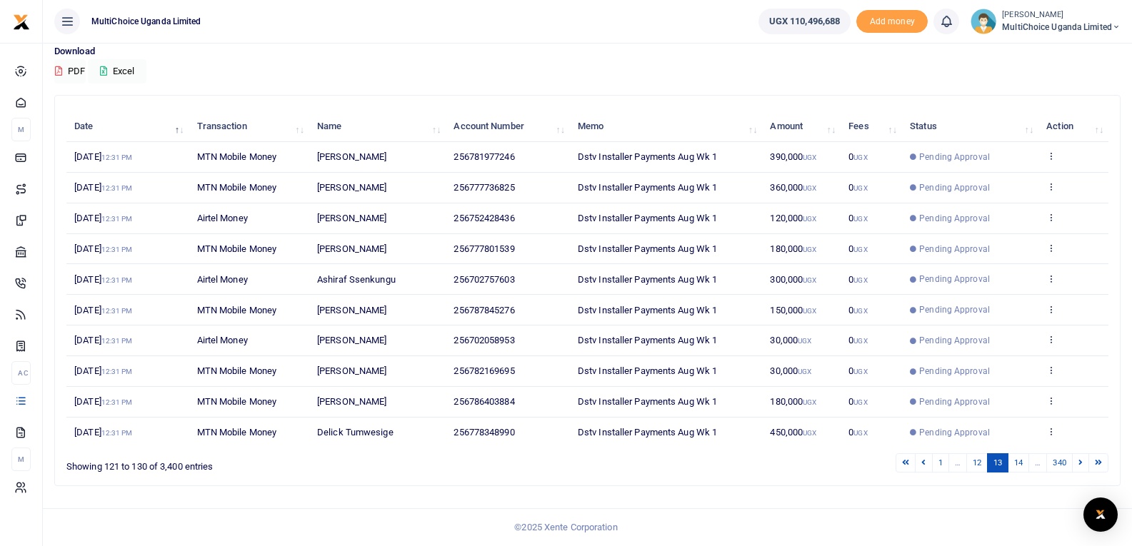
click at [1019, 464] on link "14" at bounding box center [1018, 463] width 21 height 19
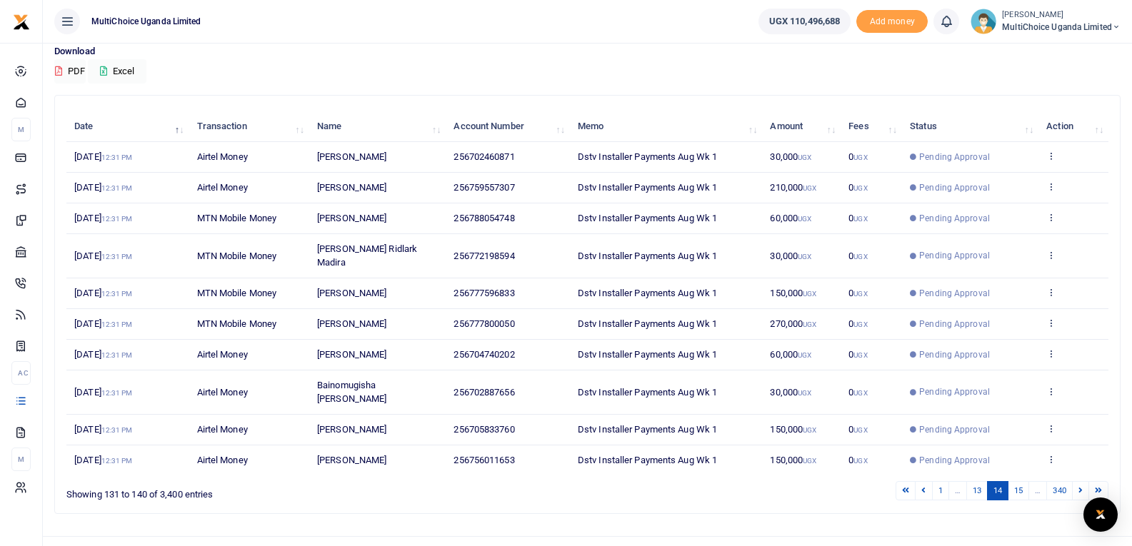
click at [1019, 481] on link "15" at bounding box center [1018, 490] width 21 height 19
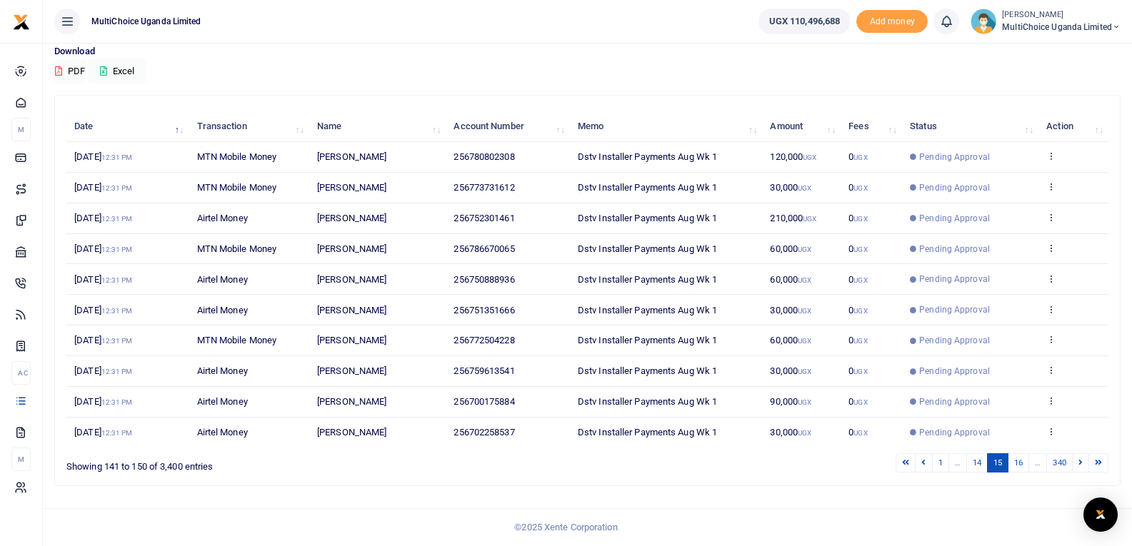
click at [1019, 464] on link "16" at bounding box center [1018, 463] width 21 height 19
click at [1019, 464] on link "17" at bounding box center [1018, 463] width 21 height 19
click at [1019, 464] on link "18" at bounding box center [1018, 463] width 21 height 19
click at [1019, 464] on link "19" at bounding box center [1018, 463] width 21 height 19
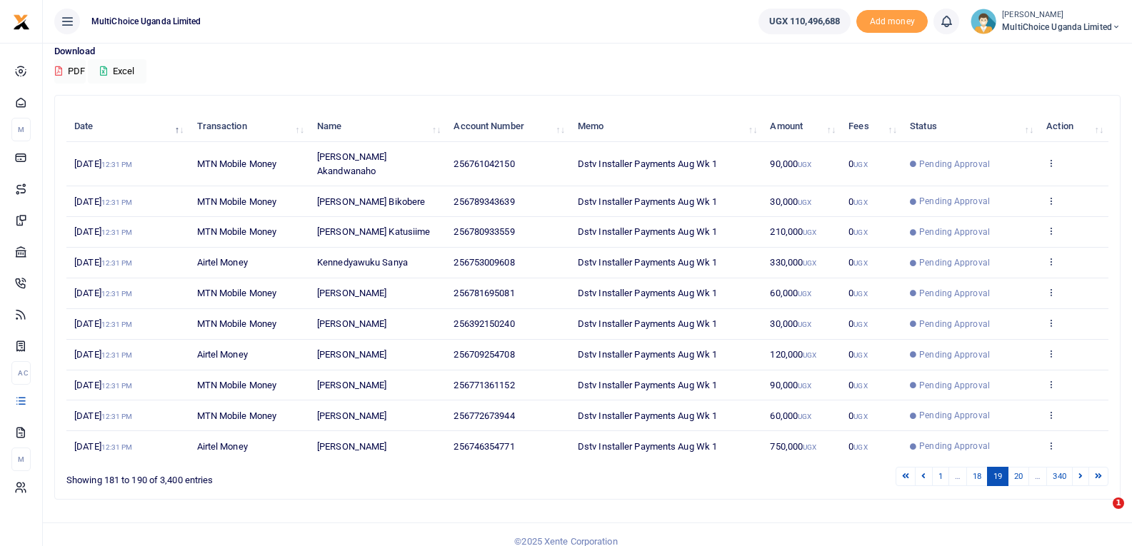
click at [1019, 467] on link "20" at bounding box center [1018, 476] width 21 height 19
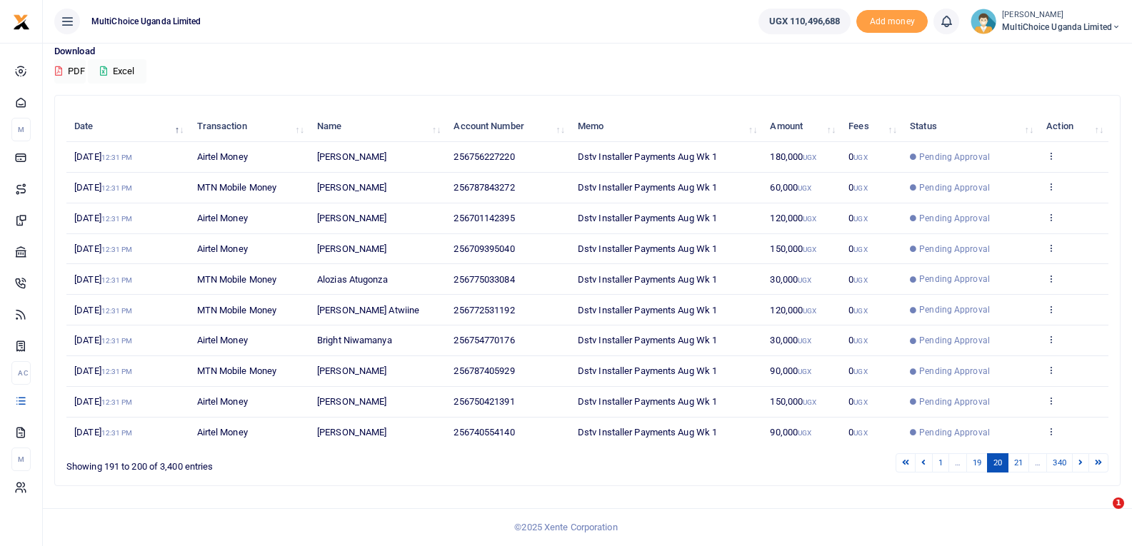
click at [1019, 464] on link "21" at bounding box center [1018, 463] width 21 height 19
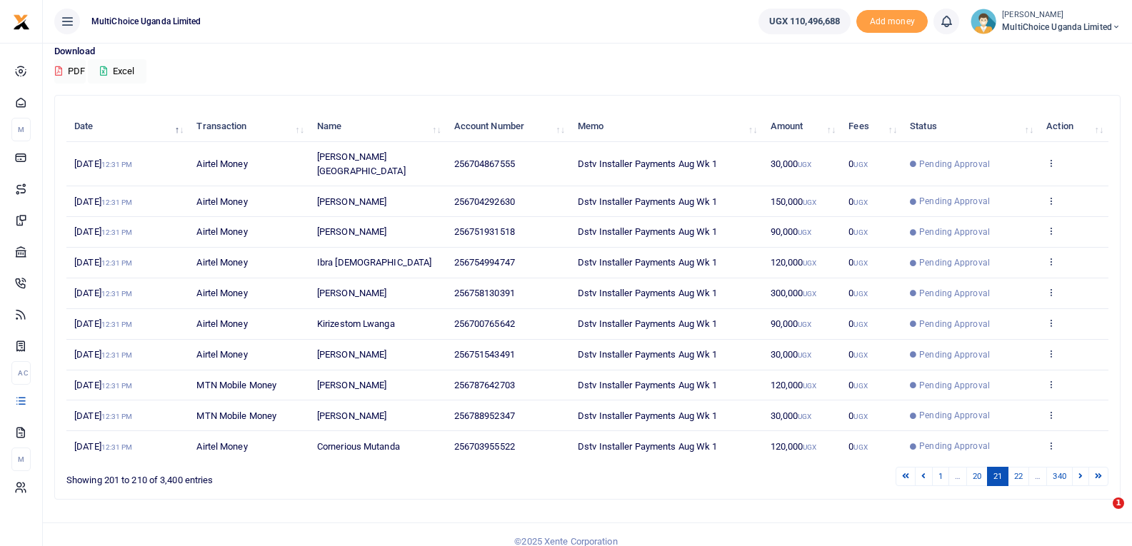
click at [1019, 467] on link "22" at bounding box center [1018, 476] width 21 height 19
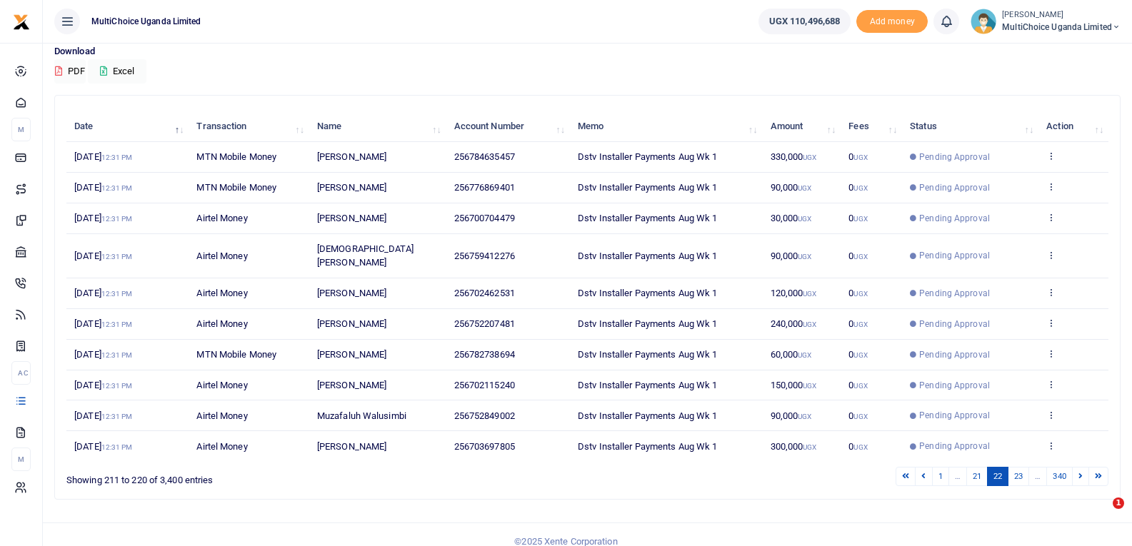
click at [1019, 467] on link "23" at bounding box center [1018, 476] width 21 height 19
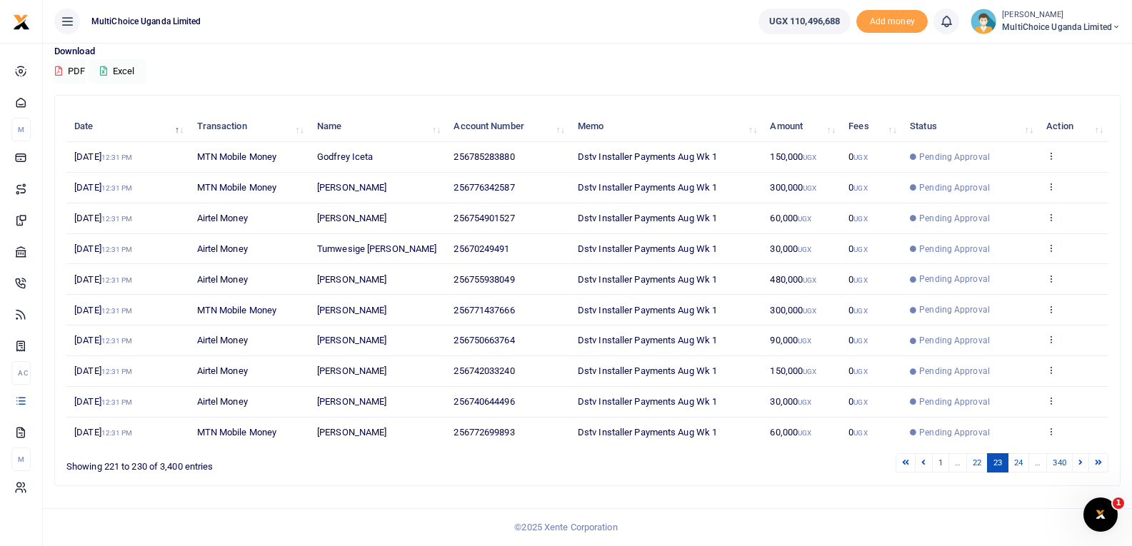
scroll to position [0, 0]
click at [1019, 464] on link "24" at bounding box center [1018, 463] width 21 height 19
click at [989, 463] on link "24" at bounding box center [997, 463] width 21 height 19
click at [971, 463] on link "23" at bounding box center [976, 463] width 21 height 19
click at [1015, 463] on link "24" at bounding box center [1018, 463] width 21 height 19
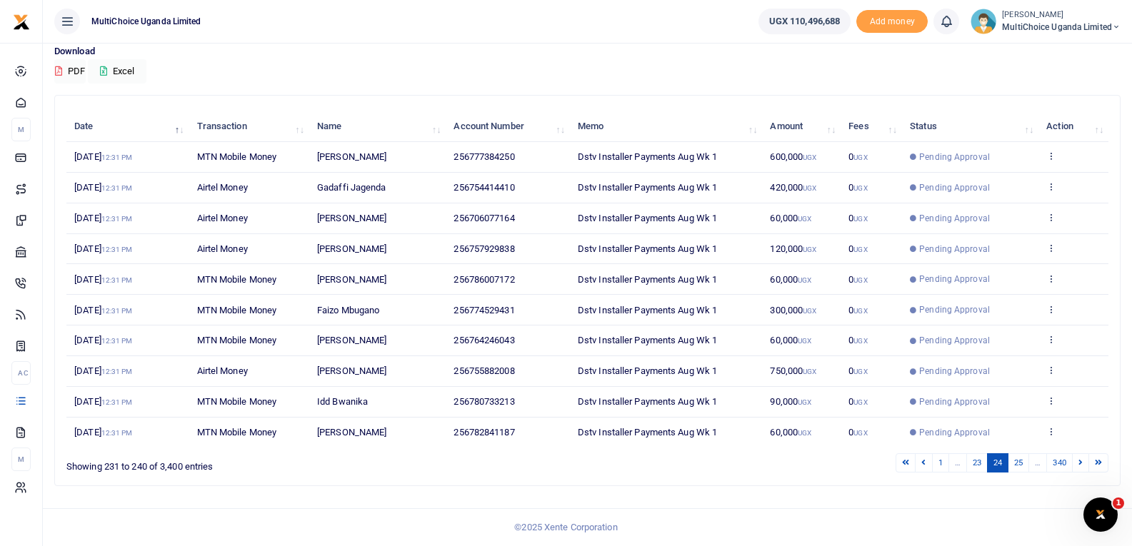
click at [1015, 463] on link "25" at bounding box center [1018, 463] width 21 height 19
click at [1015, 463] on link "26" at bounding box center [1018, 463] width 21 height 19
click at [1015, 463] on link "27" at bounding box center [1018, 463] width 21 height 19
click at [1015, 463] on link "28" at bounding box center [1018, 463] width 21 height 19
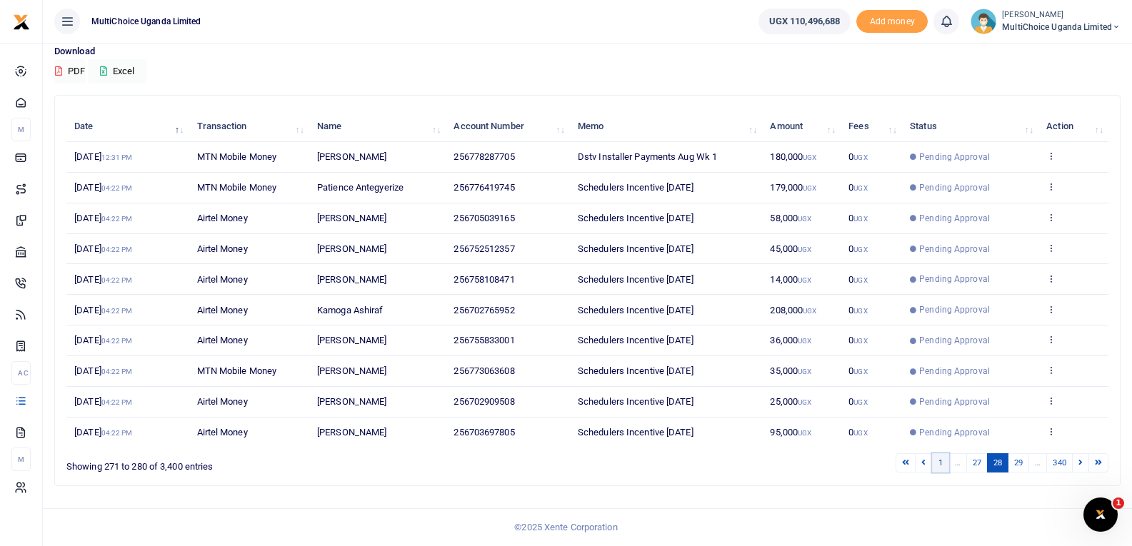
click at [934, 461] on link "1" at bounding box center [940, 463] width 17 height 19
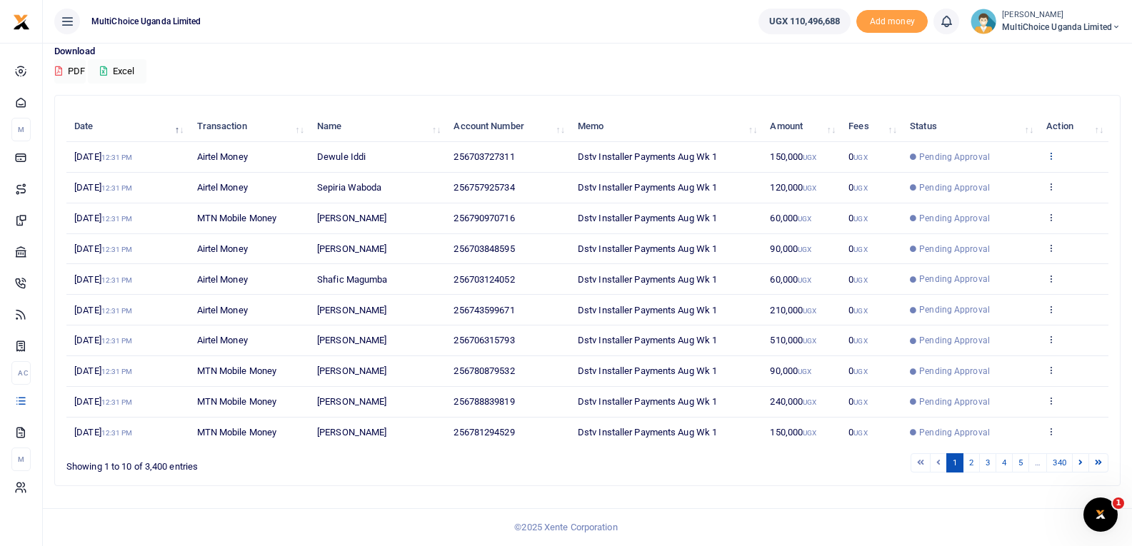
click at [1051, 156] on icon at bounding box center [1050, 156] width 9 height 10
click at [1031, 174] on link "View details" at bounding box center [999, 180] width 113 height 20
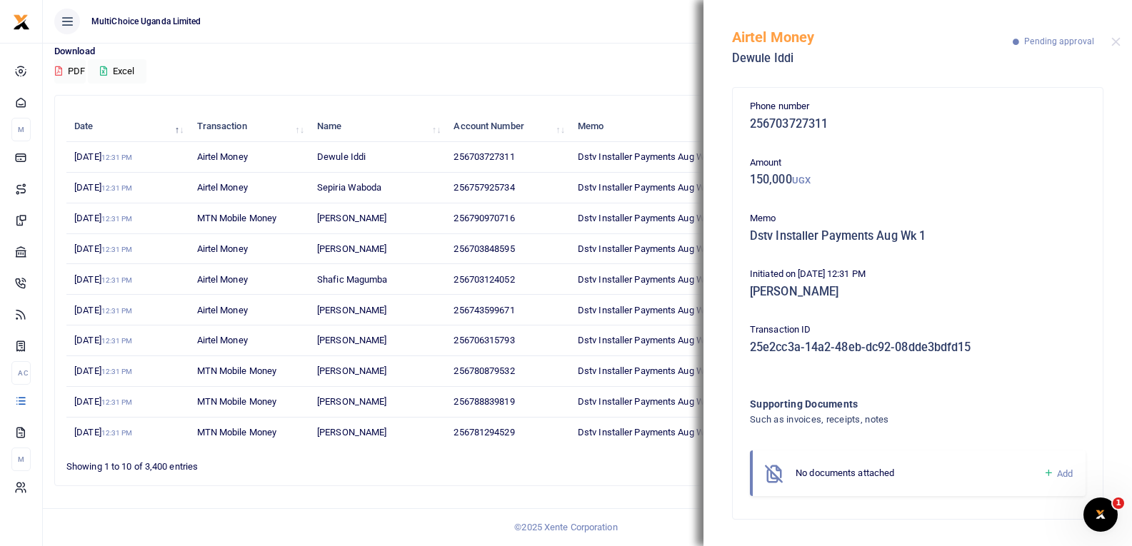
click at [1051, 471] on icon at bounding box center [1049, 473] width 11 height 13
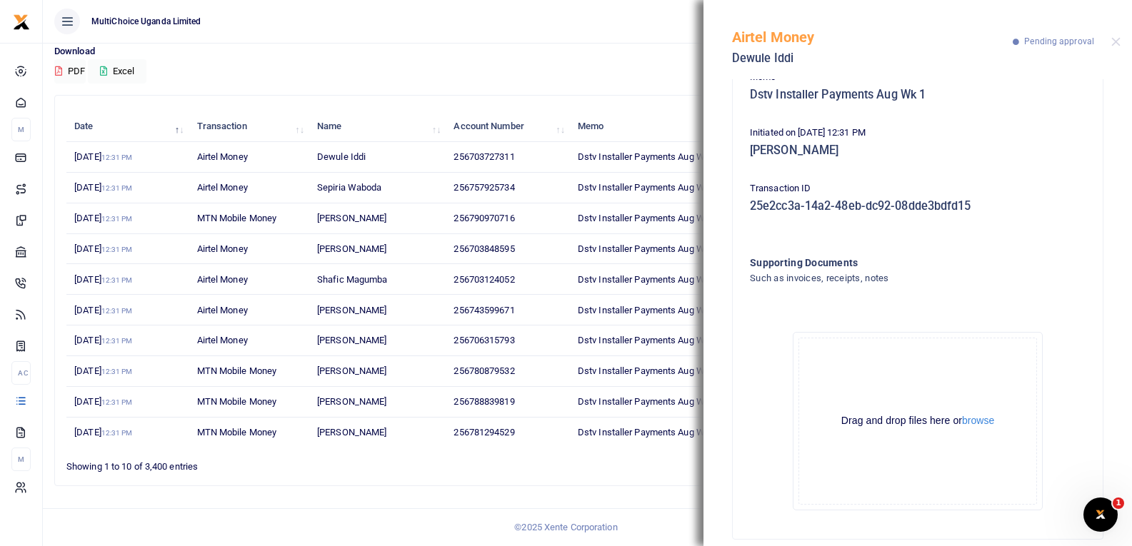
scroll to position [143, 0]
click at [973, 416] on button "browse" at bounding box center [978, 419] width 32 height 11
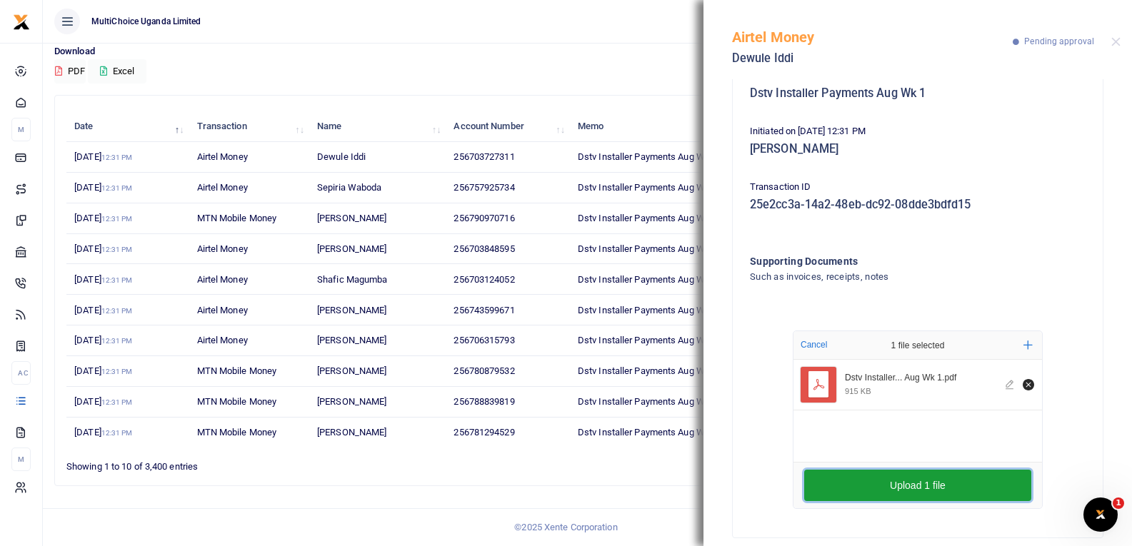
click at [915, 485] on button "Upload 1 file" at bounding box center [917, 485] width 227 height 31
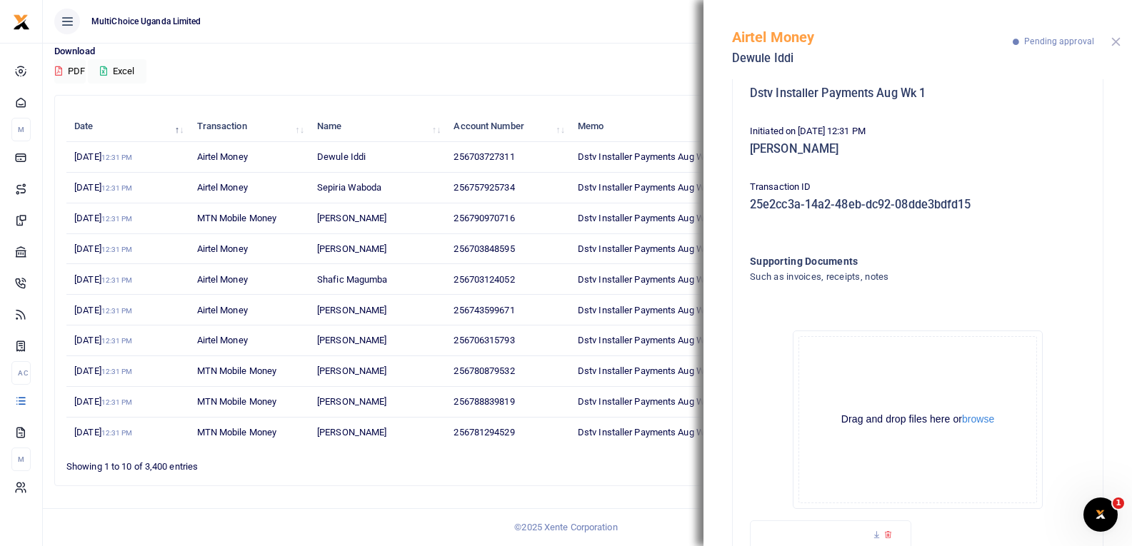
click at [1119, 42] on button "Close" at bounding box center [1115, 41] width 9 height 9
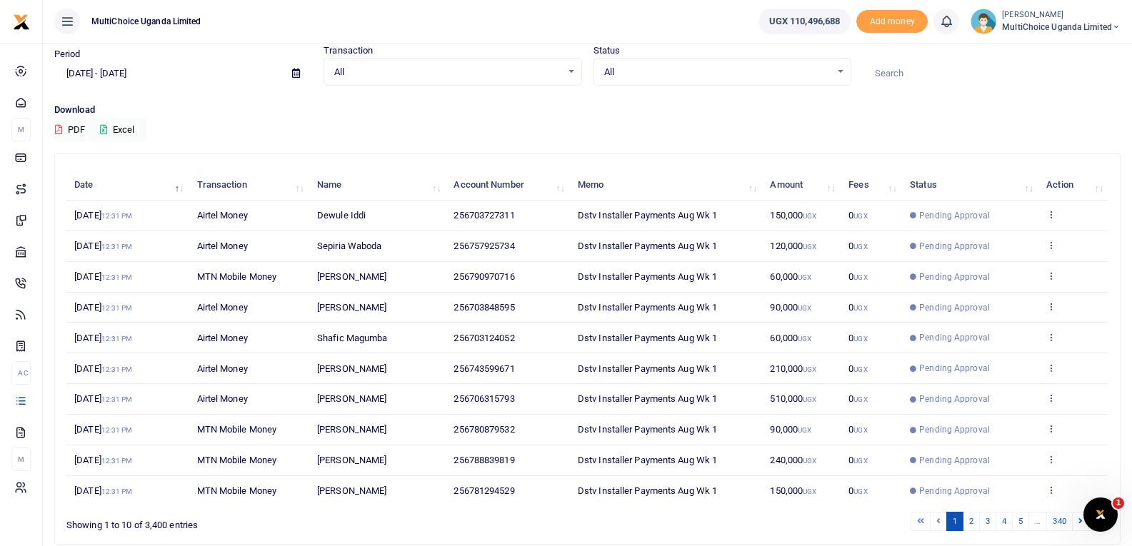
scroll to position [0, 0]
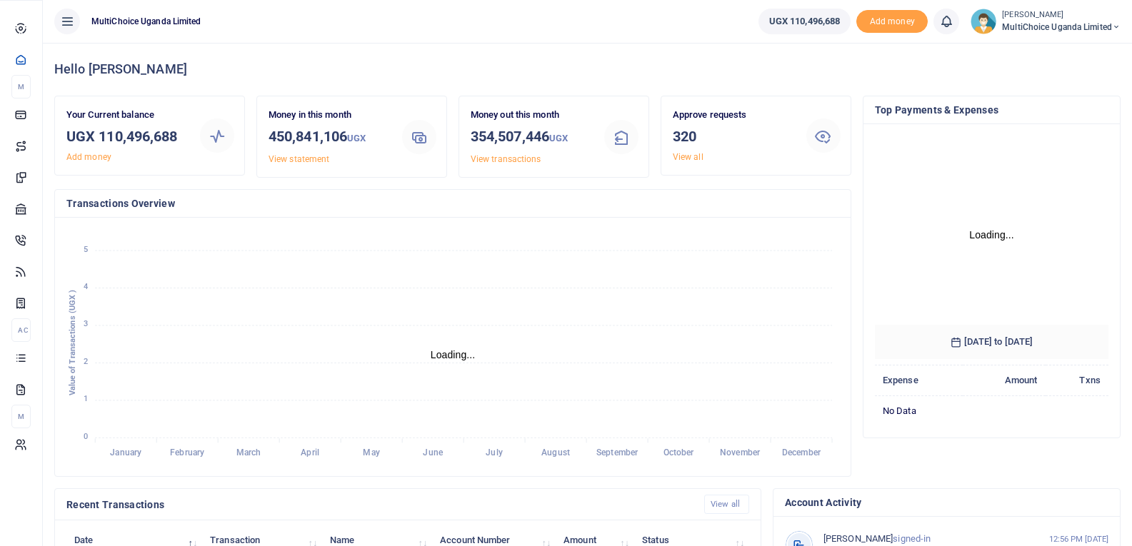
scroll to position [213, 224]
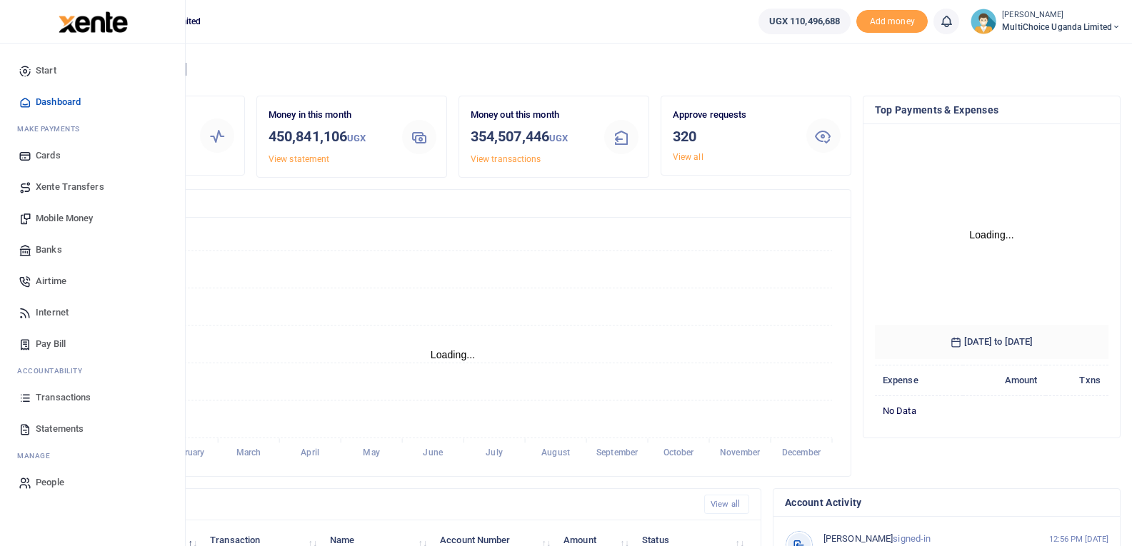
click at [51, 218] on span "Mobile Money" at bounding box center [64, 218] width 57 height 14
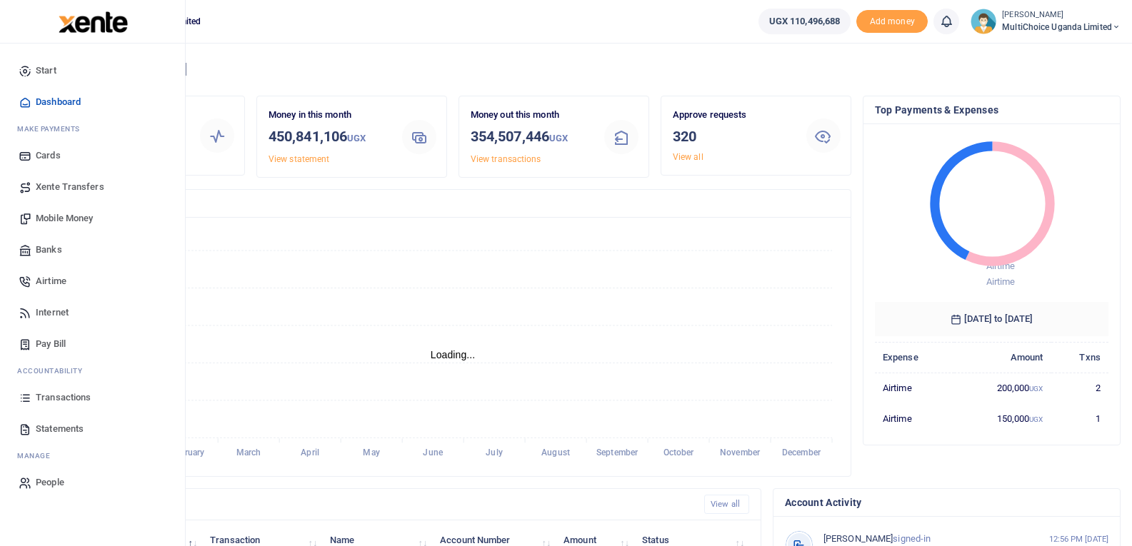
scroll to position [11, 11]
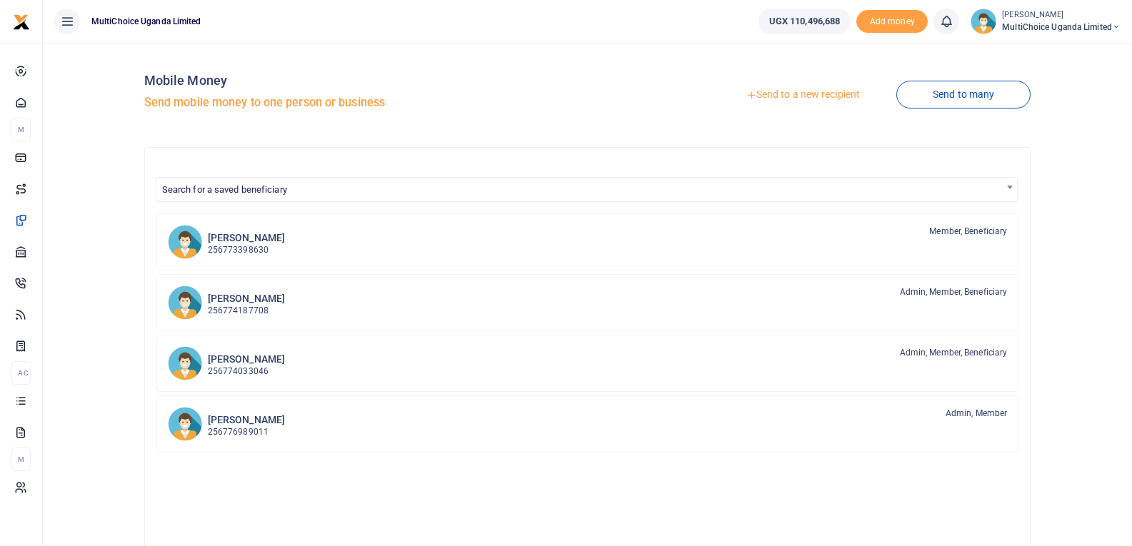
click at [798, 100] on link "Send to a new recipient" at bounding box center [803, 95] width 186 height 26
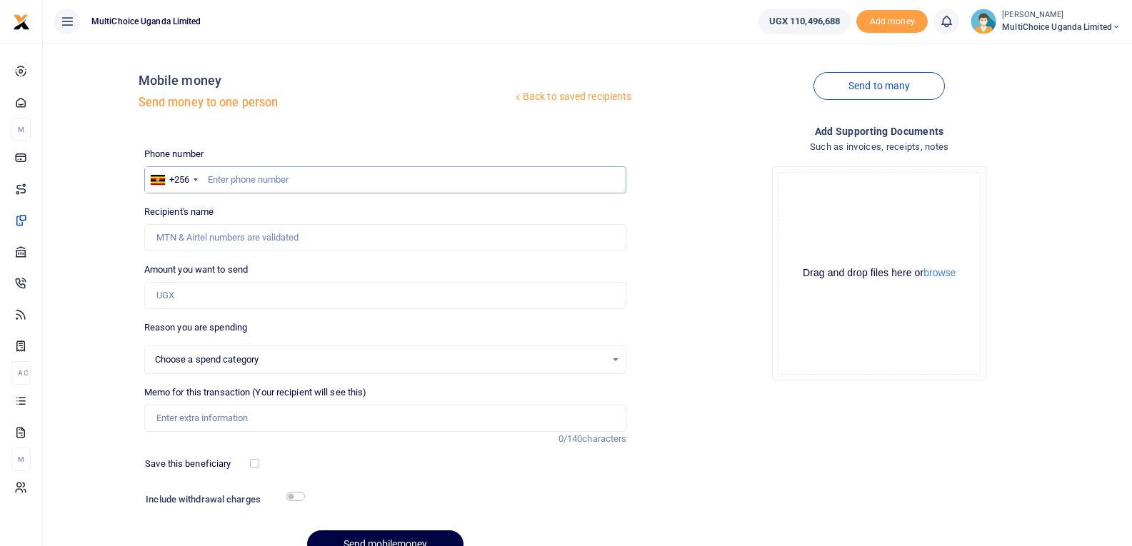
click at [258, 189] on input "text" at bounding box center [385, 179] width 483 height 27
select select
type input "705067489"
click at [247, 307] on input "Amount you want to send" at bounding box center [385, 295] width 483 height 27
click at [304, 225] on input "Recipient's name" at bounding box center [385, 237] width 483 height 27
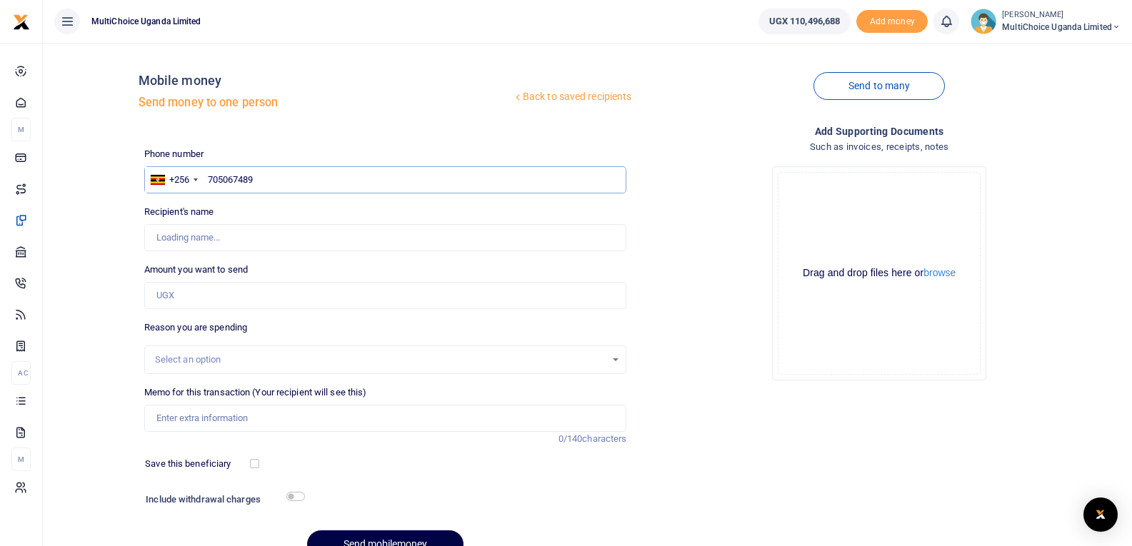
click at [305, 181] on input "705067489" at bounding box center [385, 179] width 483 height 27
type input "[PERSON_NAME]"
click at [268, 296] on input "Amount you want to send" at bounding box center [385, 295] width 483 height 27
type input "100,000"
click at [292, 420] on input "Memo for this transaction (Your recipient will see this)" at bounding box center [385, 418] width 483 height 27
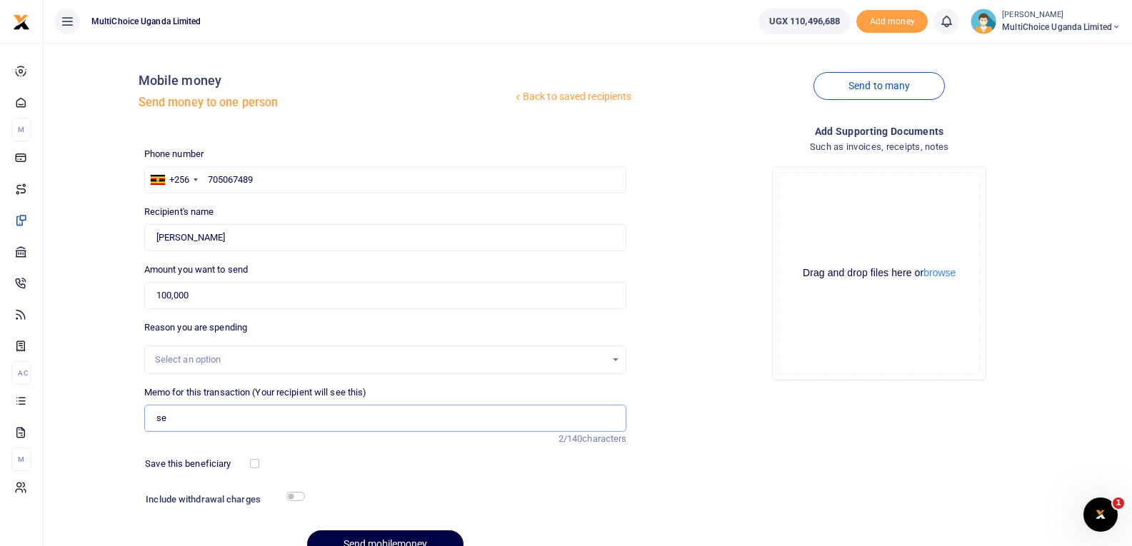
type input "Setup at [GEOGRAPHIC_DATA] and Transport"
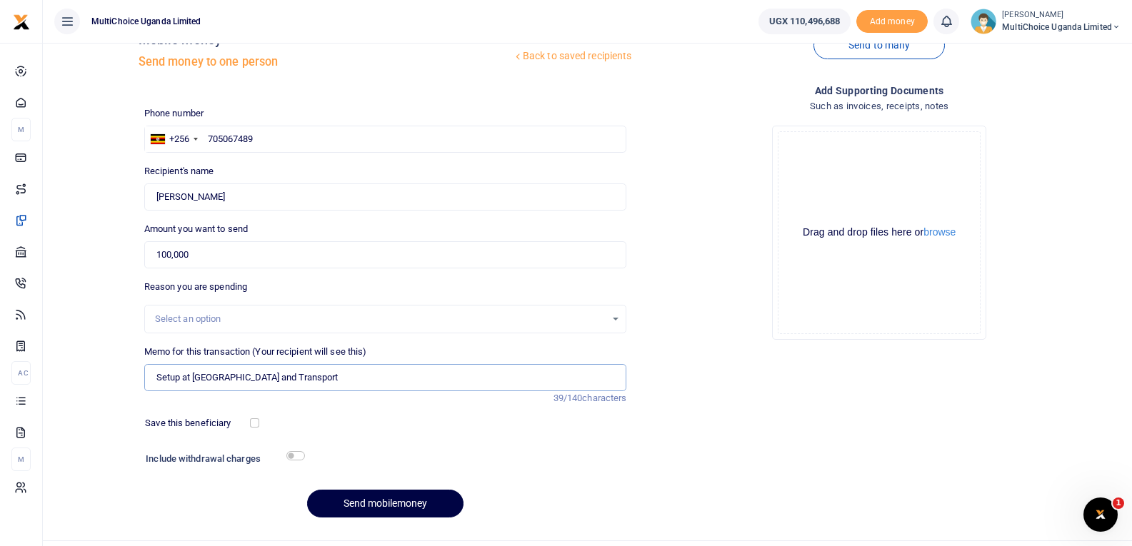
scroll to position [72, 0]
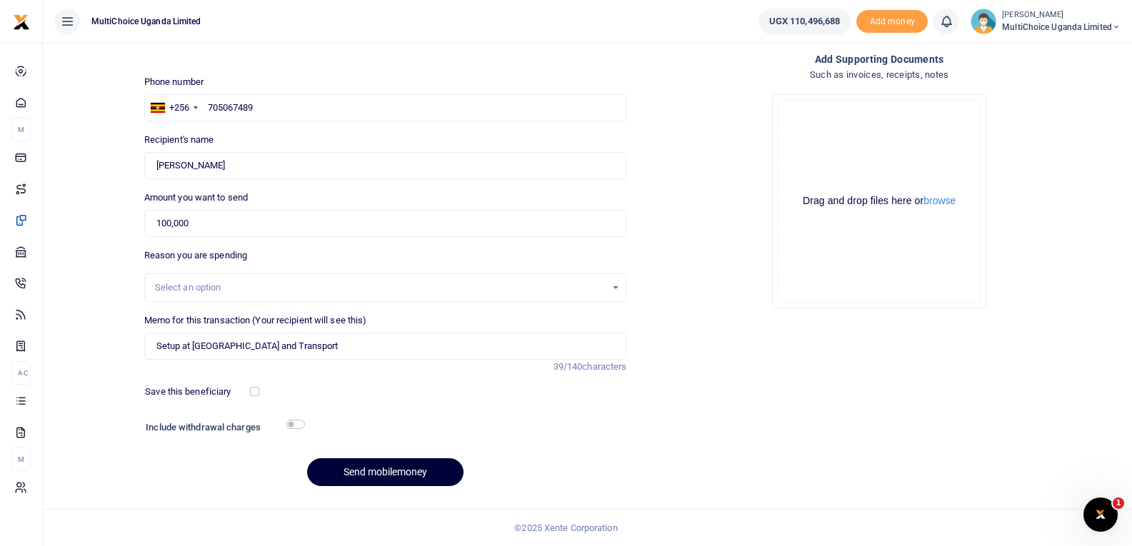
click at [373, 476] on button "Send mobilemoney" at bounding box center [385, 473] width 156 height 28
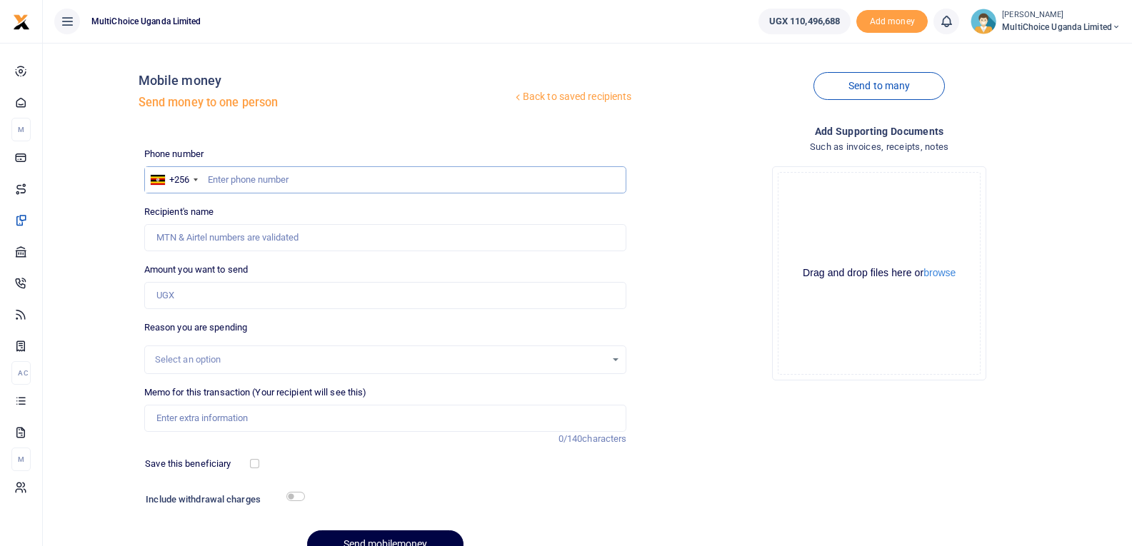
click at [256, 178] on input "text" at bounding box center [385, 179] width 483 height 27
type input "705067489"
click at [279, 287] on input "Amount you want to send" at bounding box center [385, 295] width 483 height 27
type input "[PERSON_NAME]"
type input "150,000"
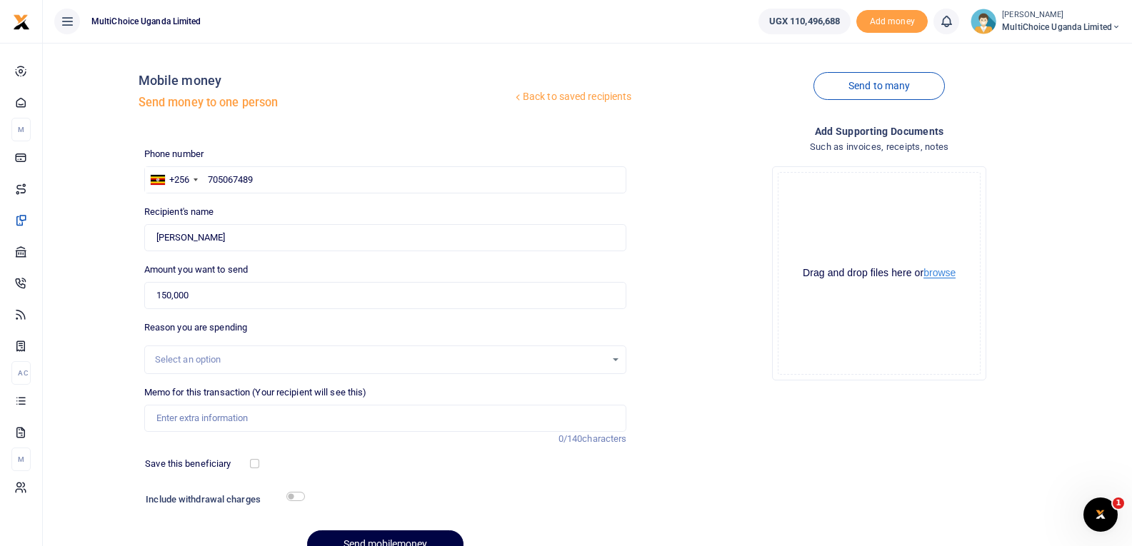
click at [935, 275] on button "browse" at bounding box center [940, 273] width 32 height 11
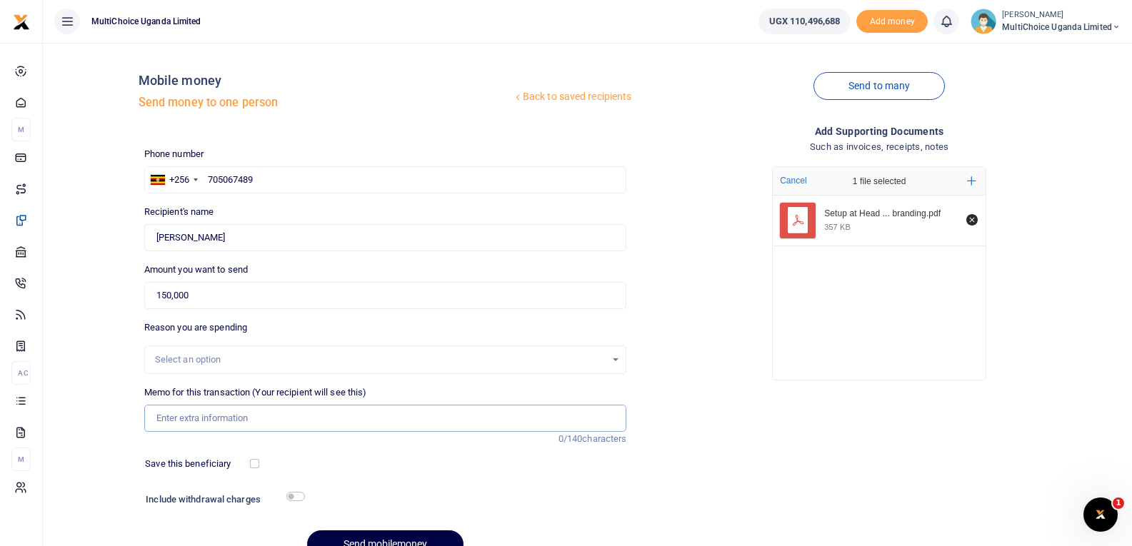
click at [235, 409] on input "Memo for this transaction (Your recipient will see this)" at bounding box center [385, 418] width 483 height 27
paste input "Setup at Head office and branding"
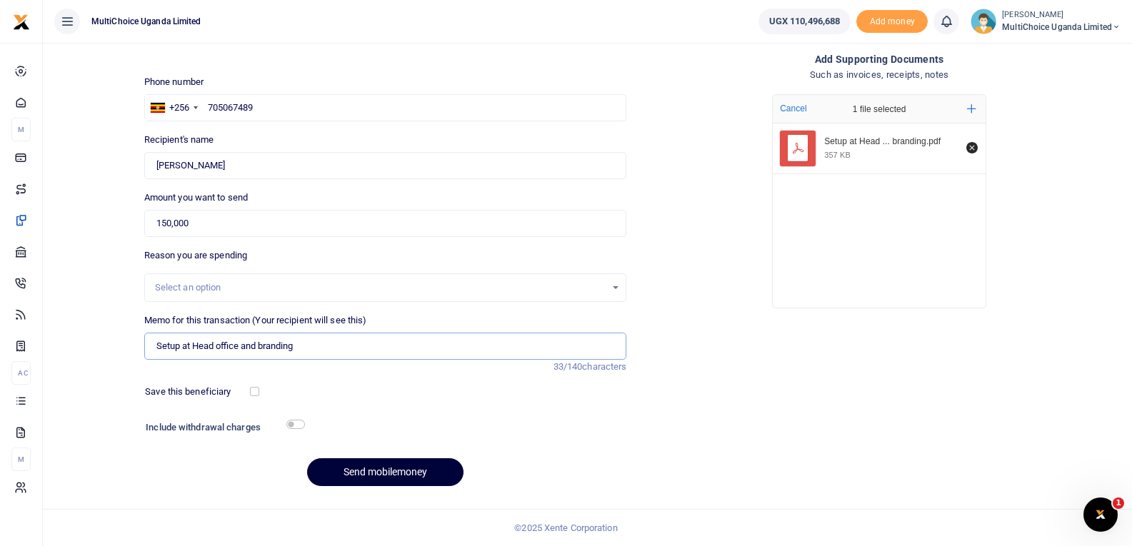
type input "Setup at Head office and branding"
click at [378, 475] on button "Send mobilemoney" at bounding box center [385, 473] width 156 height 28
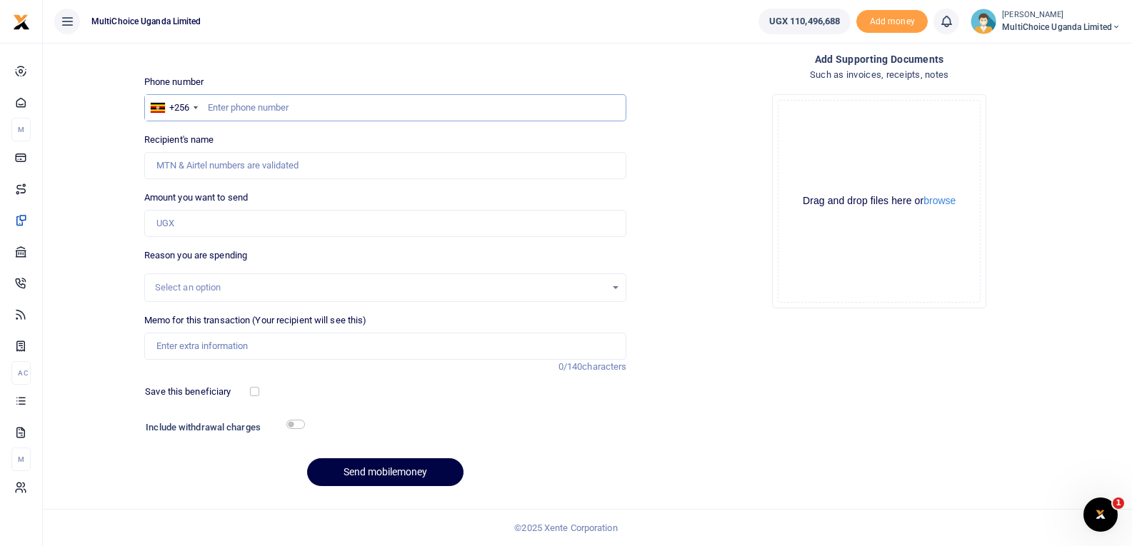
click at [243, 108] on input "text" at bounding box center [385, 107] width 483 height 27
type input "705067489"
click at [189, 226] on input "Amount you want to send" at bounding box center [385, 223] width 483 height 27
type input "150"
type input "[PERSON_NAME]"
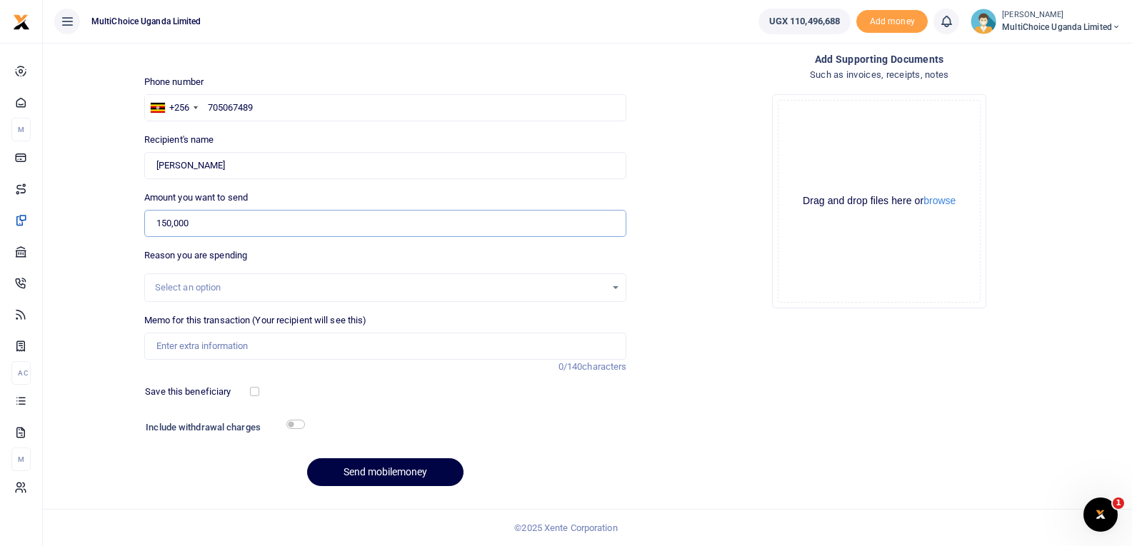
type input "150,000"
click at [214, 345] on input "Memo for this transaction (Your recipient will see this)" at bounding box center [385, 346] width 483 height 27
click at [951, 196] on button "browse" at bounding box center [940, 201] width 32 height 11
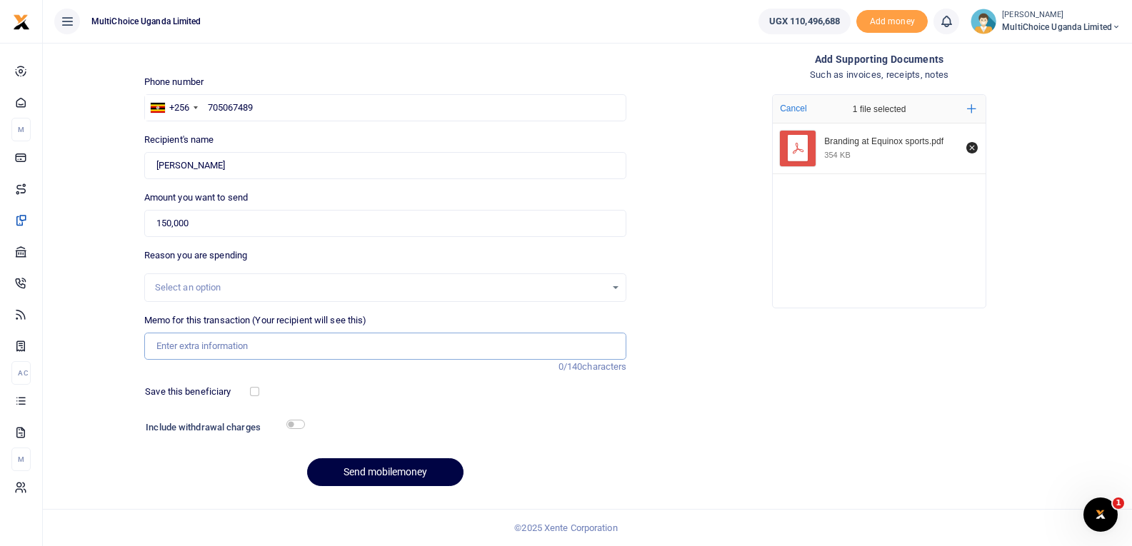
click at [266, 344] on input "Memo for this transaction (Your recipient will see this)" at bounding box center [385, 346] width 483 height 27
paste input "Branding at Equinox sports"
type input "Branding at [GEOGRAPHIC_DATA]"
click at [350, 471] on button "Send mobilemoney" at bounding box center [385, 473] width 156 height 28
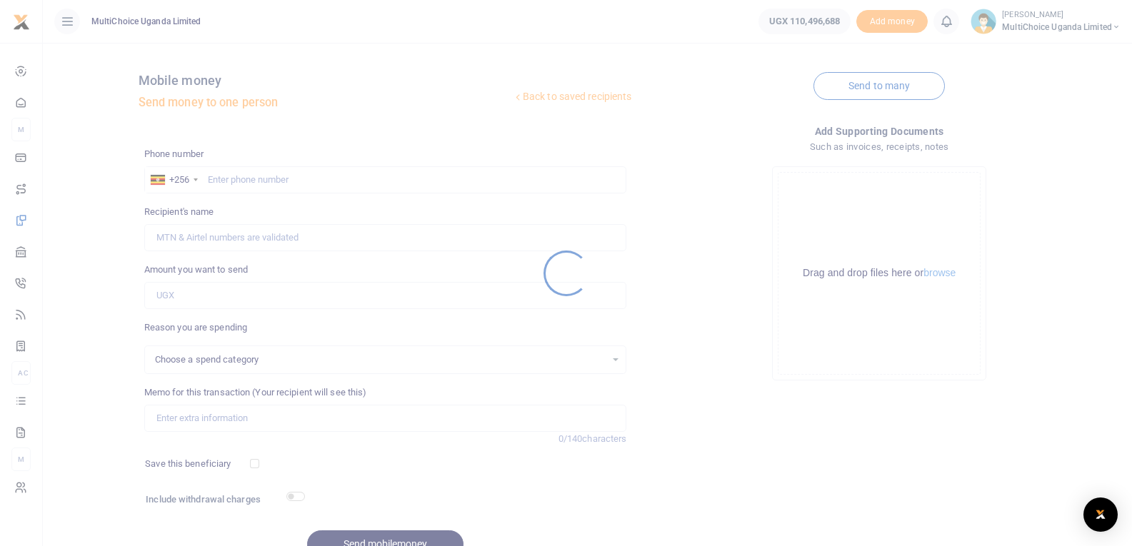
scroll to position [72, 0]
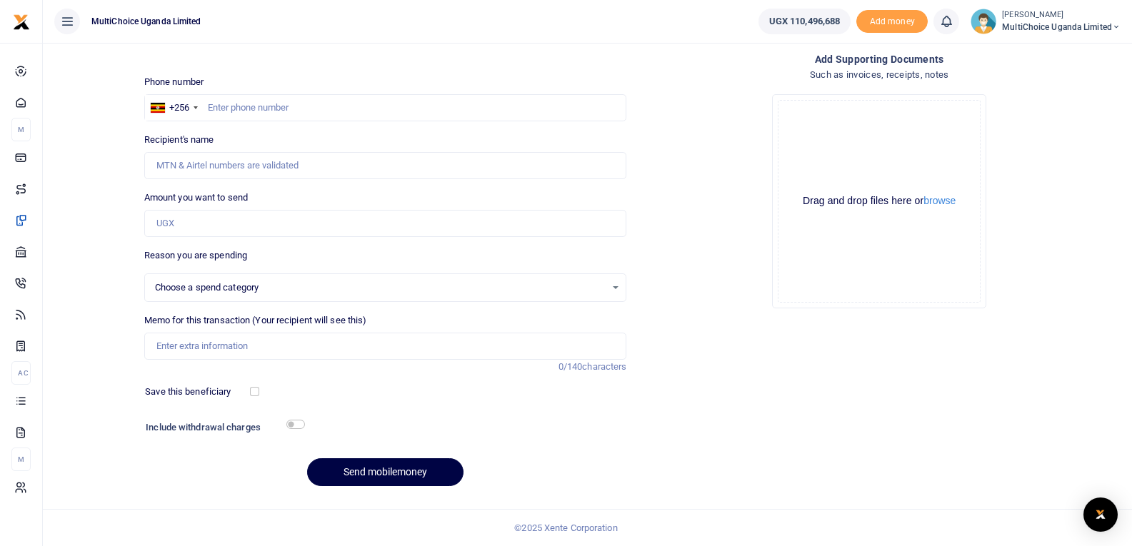
select select
click at [279, 109] on input "text" at bounding box center [385, 107] width 483 height 27
type input "705067489"
click at [239, 225] on input "Amount you want to send" at bounding box center [385, 223] width 483 height 27
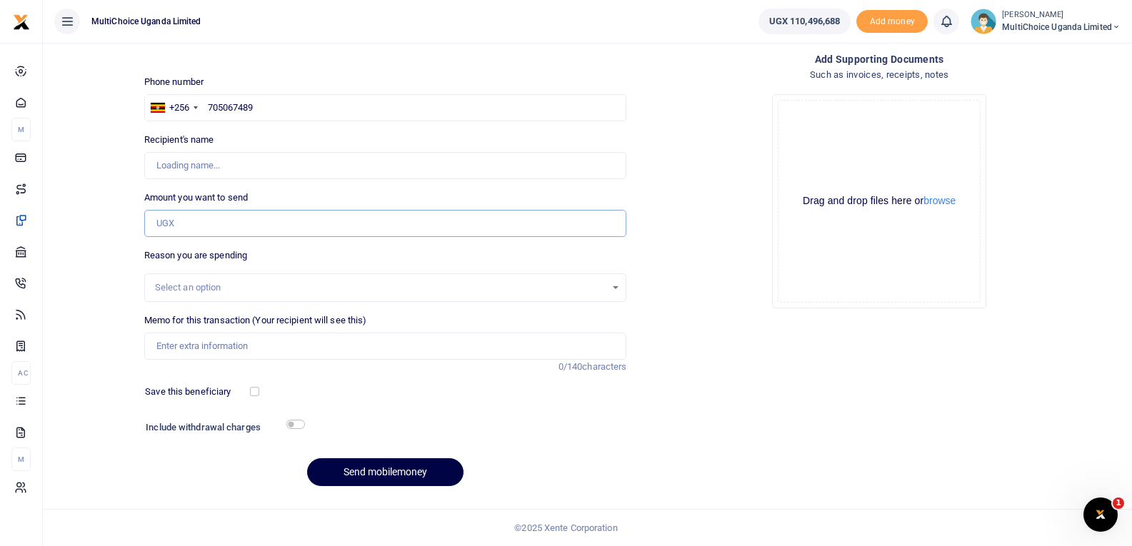
type input "[PERSON_NAME]"
type input "5"
type input "0"
type input "250,000"
click at [226, 343] on input "Memo for this transaction (Your recipient will see this)" at bounding box center [385, 346] width 483 height 27
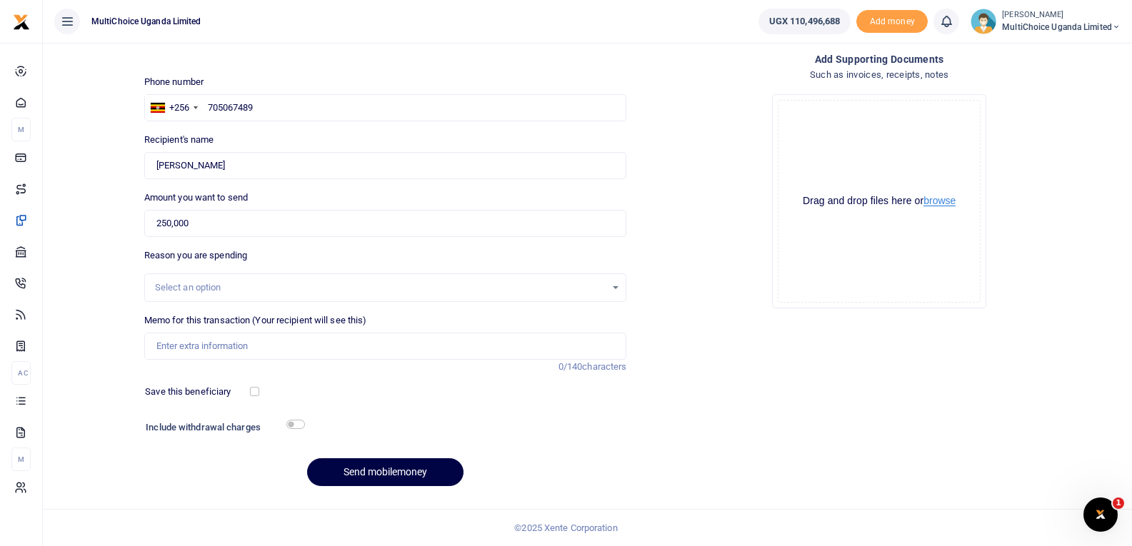
click at [954, 205] on button "browse" at bounding box center [940, 201] width 32 height 11
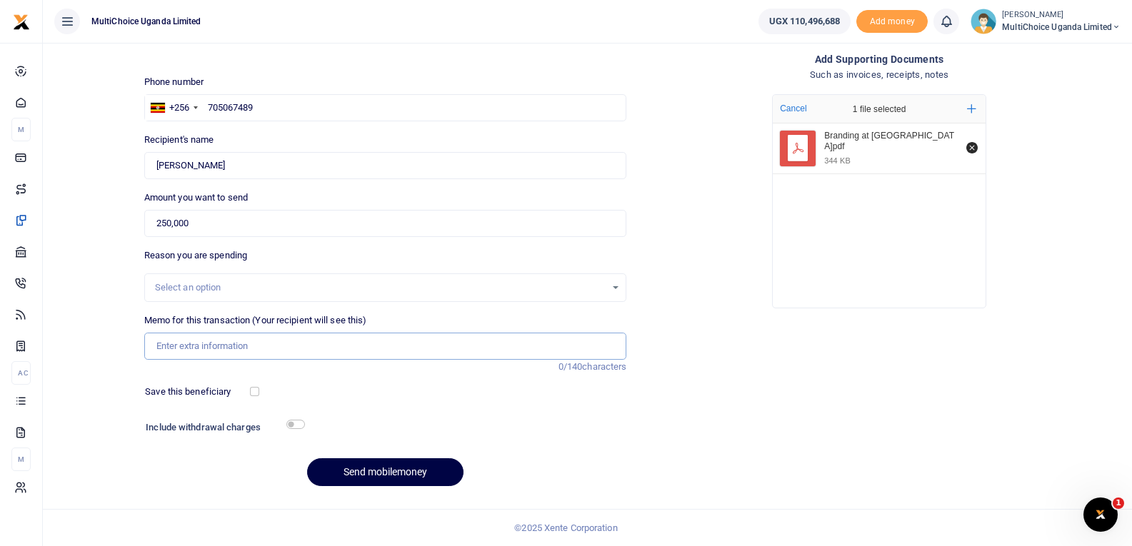
click at [405, 337] on input "Memo for this transaction (Your recipient will see this)" at bounding box center [385, 346] width 483 height 27
paste input "Branding at [GEOGRAPHIC_DATA]"
type input "Branding at [GEOGRAPHIC_DATA]"
click at [396, 471] on button "Send mobilemoney" at bounding box center [385, 473] width 156 height 28
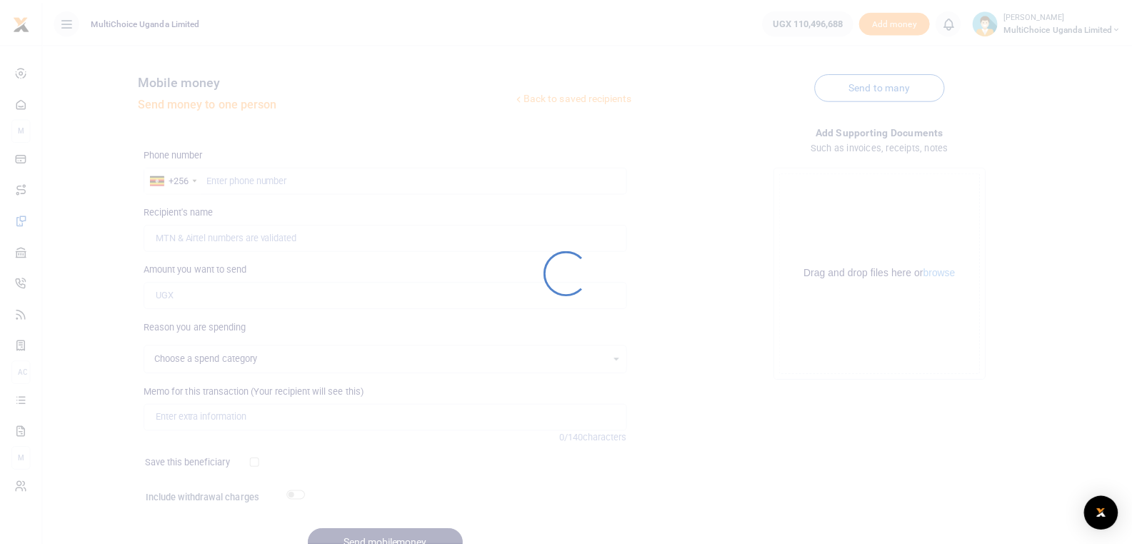
scroll to position [72, 0]
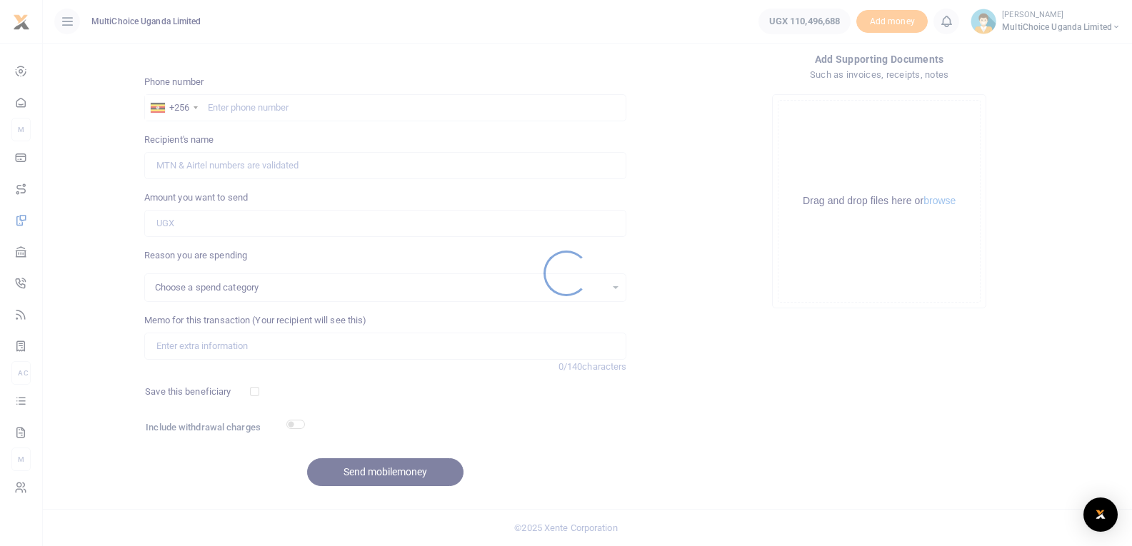
select select
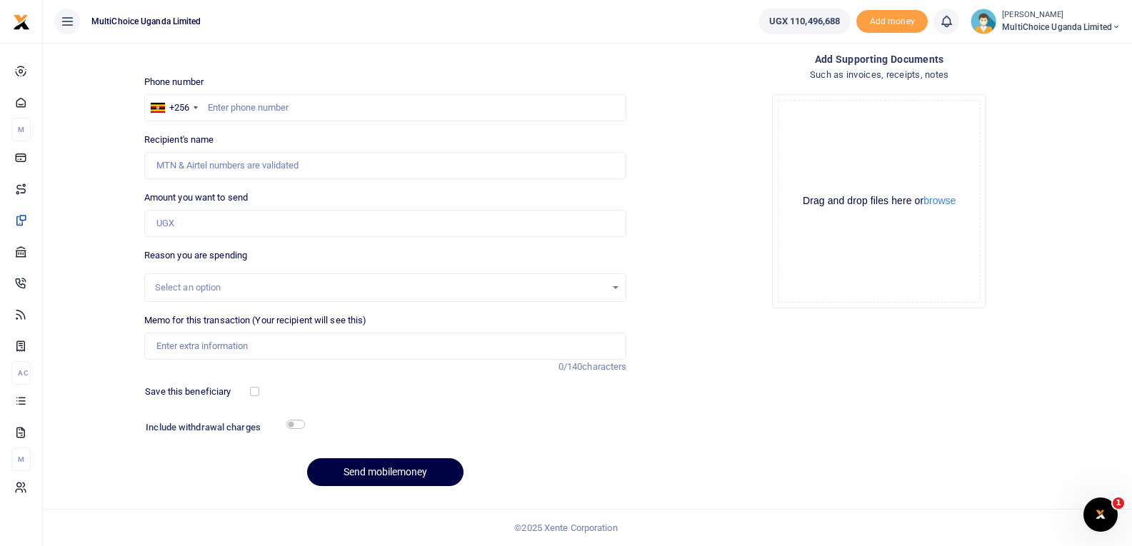
scroll to position [0, 0]
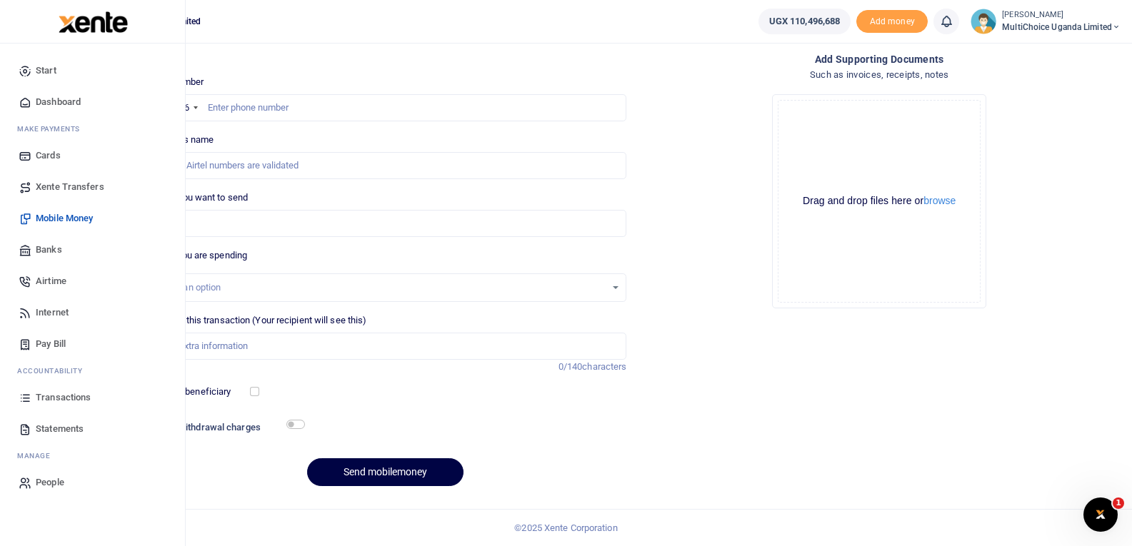
click at [74, 400] on span "Transactions" at bounding box center [63, 398] width 55 height 14
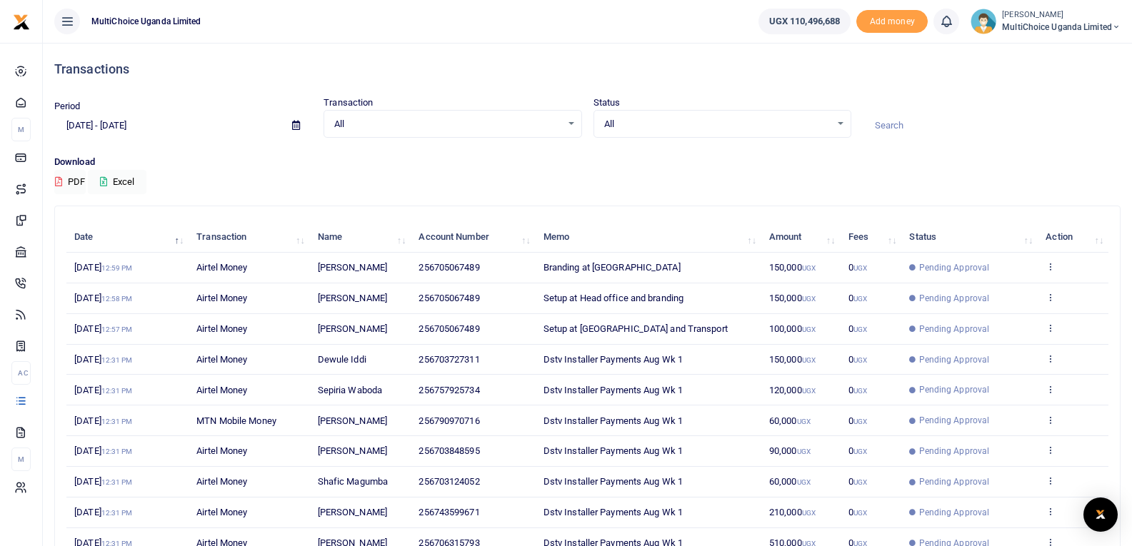
click at [1057, 330] on td "View details Send again" at bounding box center [1073, 329] width 71 height 31
click at [1050, 330] on icon at bounding box center [1050, 328] width 9 height 10
click at [986, 347] on link "View details" at bounding box center [998, 352] width 113 height 20
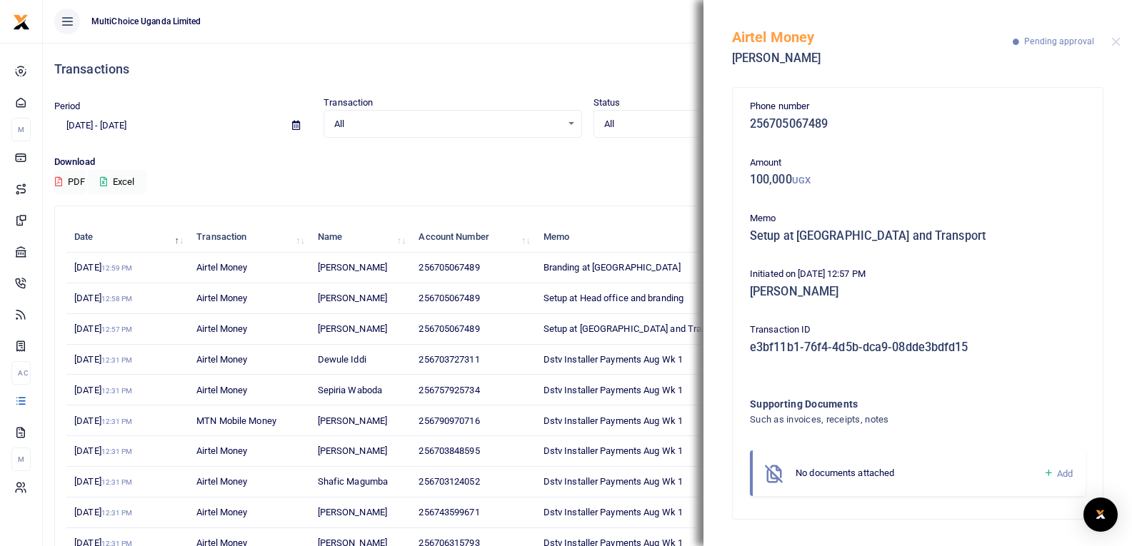
click at [1057, 469] on span "Add" at bounding box center [1065, 474] width 16 height 11
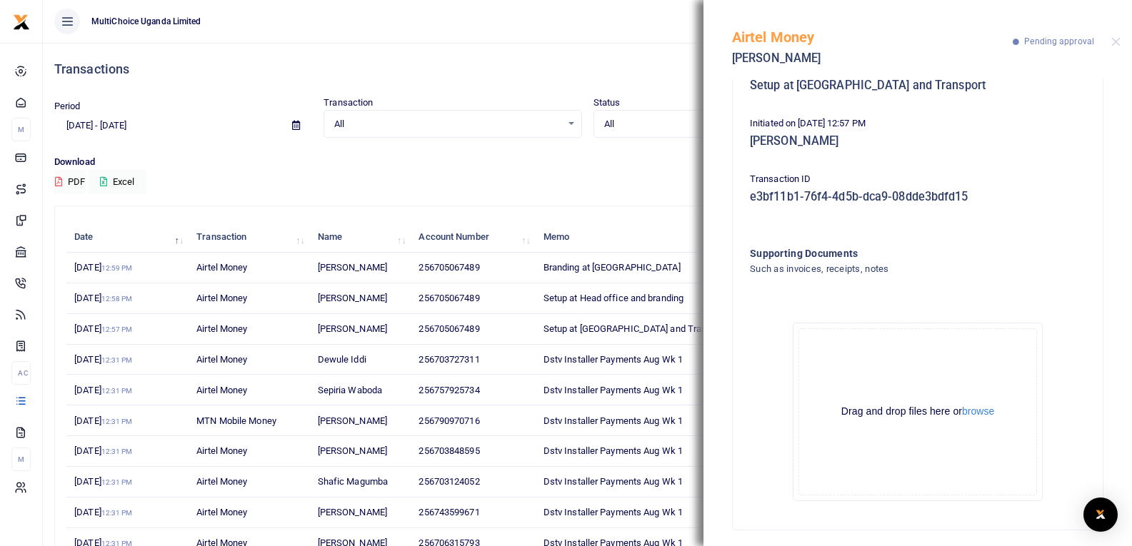
scroll to position [158, 0]
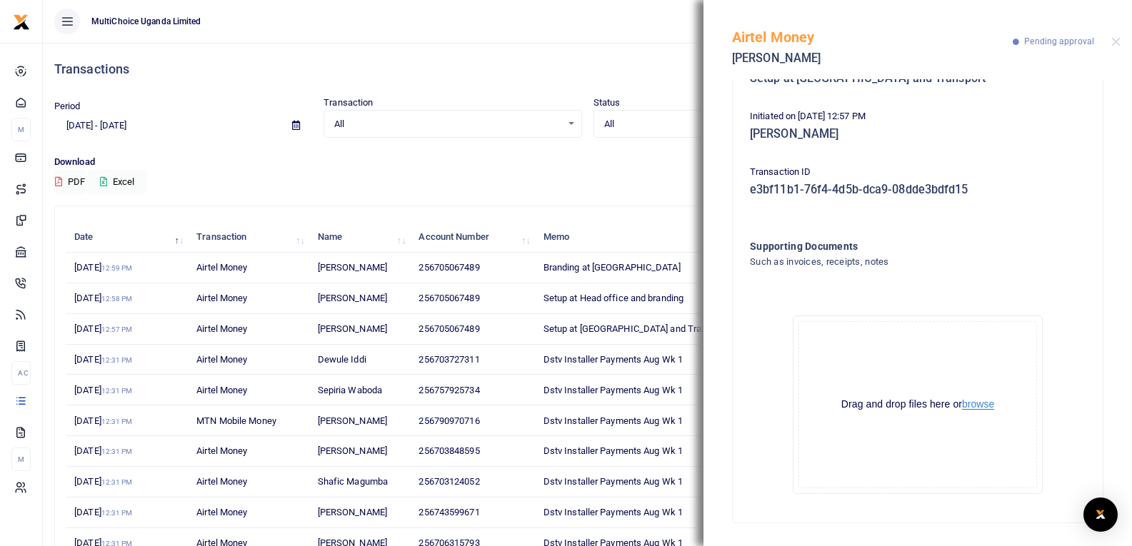
click at [976, 406] on button "browse" at bounding box center [978, 404] width 32 height 11
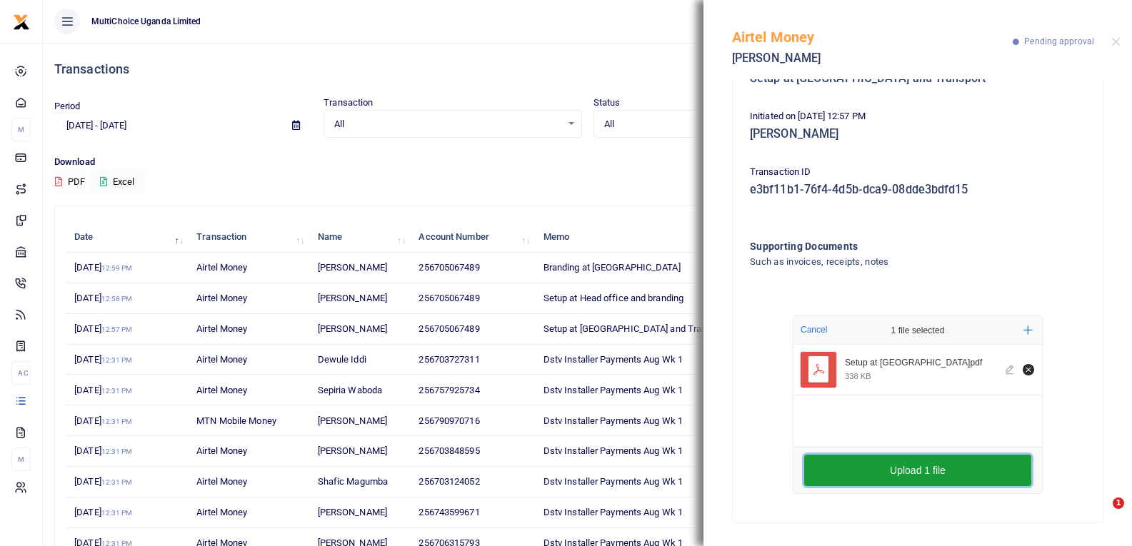
click at [909, 468] on button "Upload 1 file" at bounding box center [917, 470] width 227 height 31
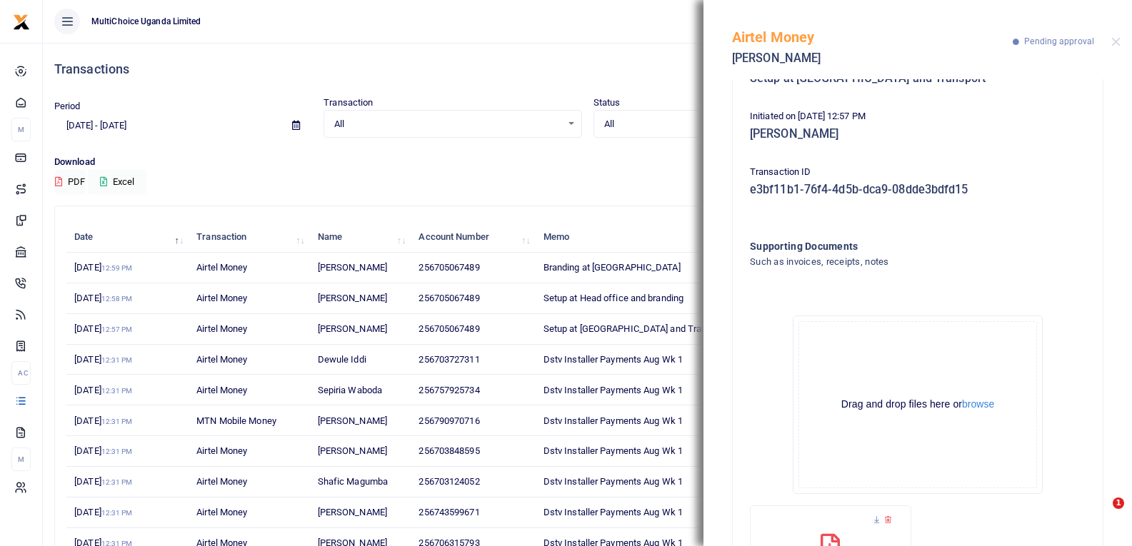
click at [1121, 37] on div "Airtel Money Alid Agaba Pending approval" at bounding box center [918, 39] width 429 height 79
click at [1120, 42] on button "Close" at bounding box center [1115, 41] width 9 height 9
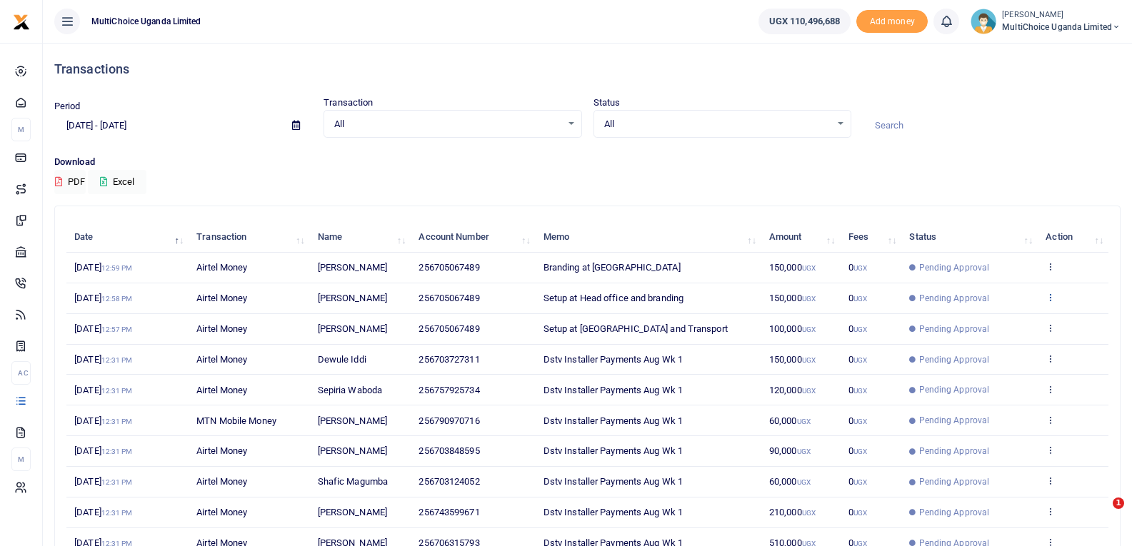
click at [1049, 299] on icon at bounding box center [1050, 297] width 9 height 10
click at [1016, 326] on link "View details" at bounding box center [998, 321] width 113 height 20
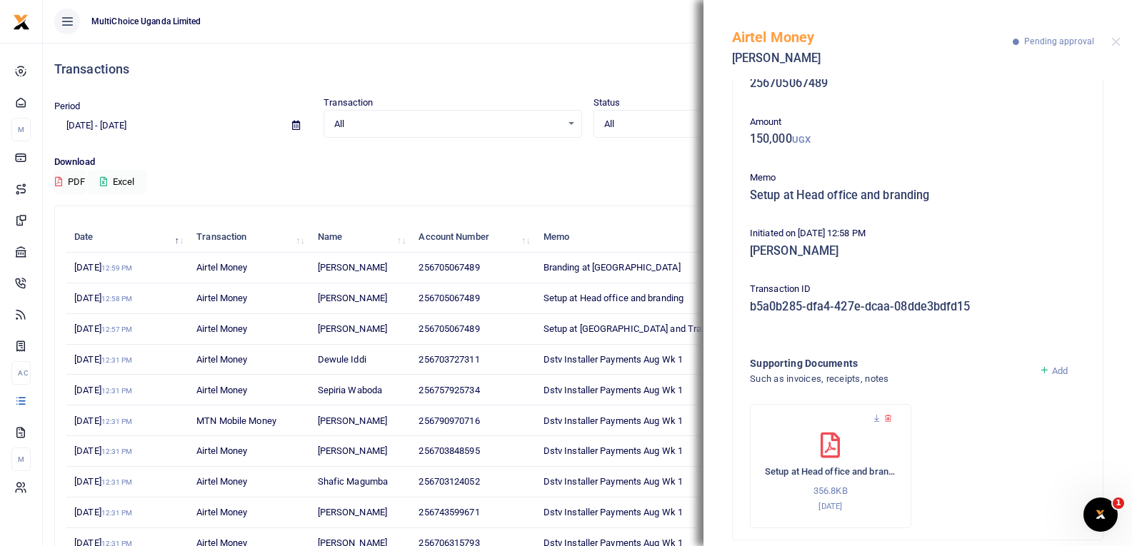
scroll to position [58, 0]
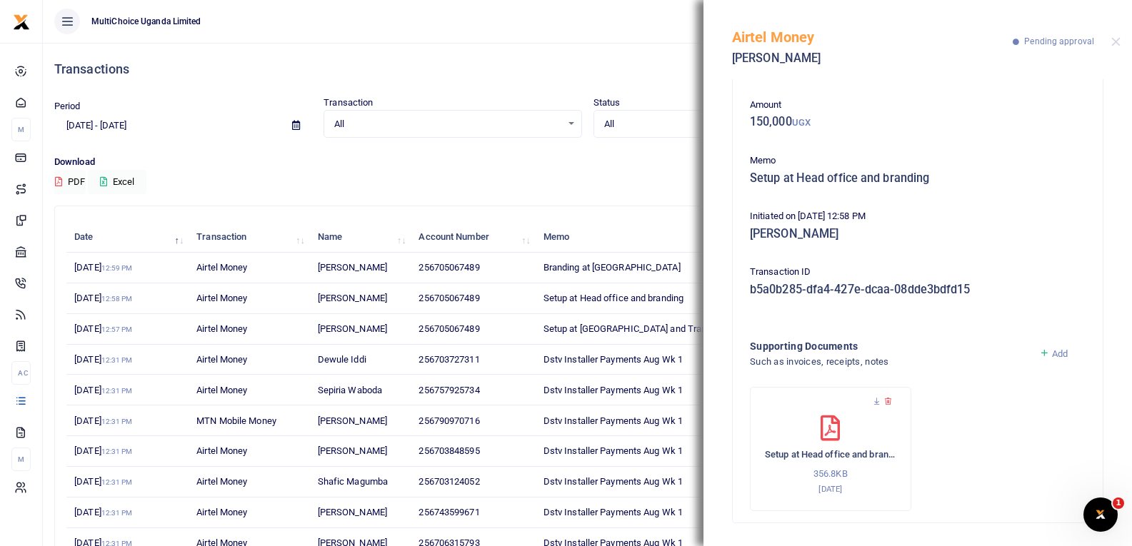
click at [607, 169] on p "Download" at bounding box center [587, 162] width 1066 height 15
click at [1116, 39] on button "Close" at bounding box center [1115, 41] width 9 height 9
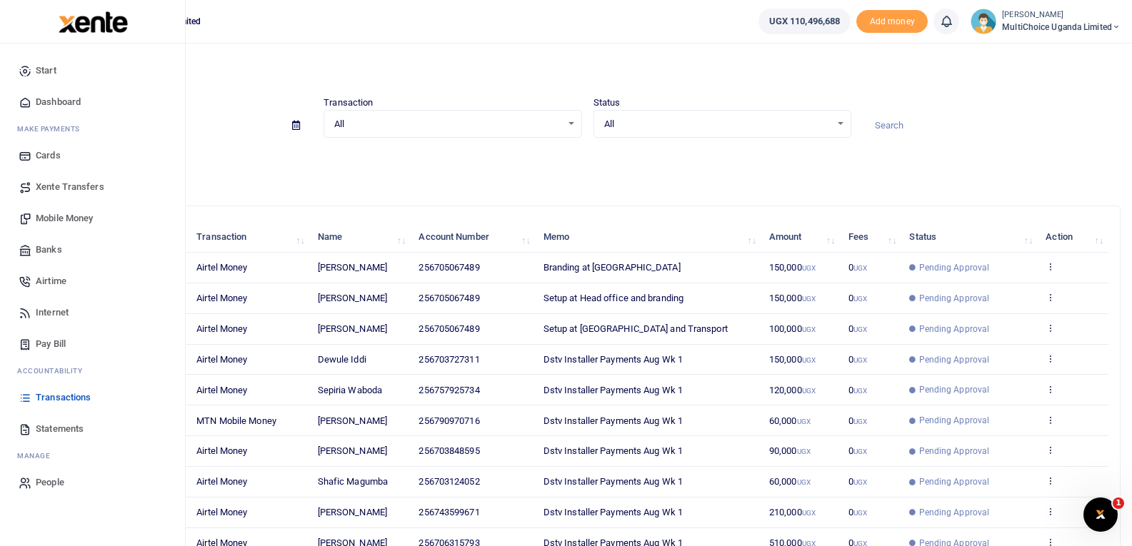
click at [30, 396] on icon at bounding box center [25, 397] width 13 height 13
